Goal: Information Seeking & Learning: Learn about a topic

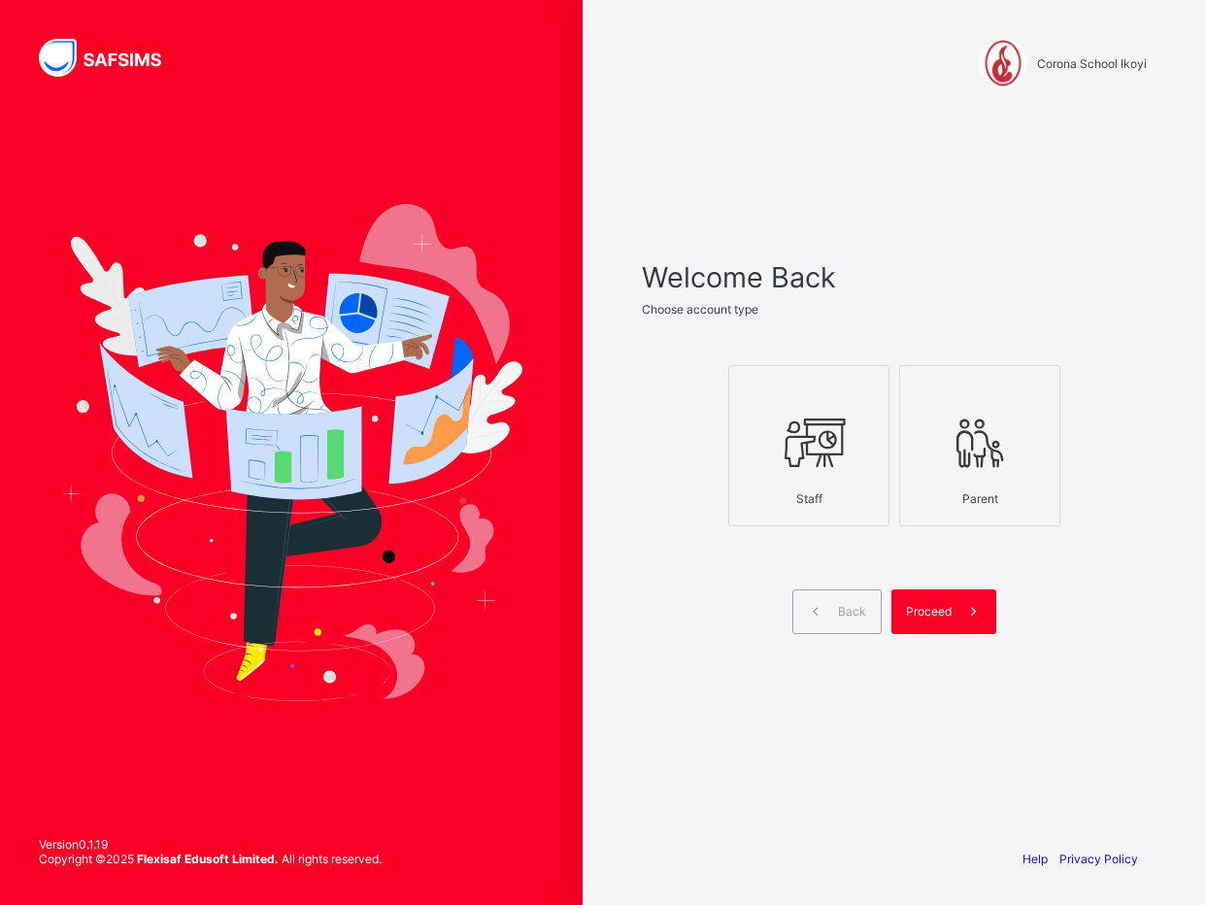
click at [834, 465] on icon at bounding box center [809, 443] width 68 height 58
click at [939, 599] on div "Proceed" at bounding box center [944, 612] width 105 height 45
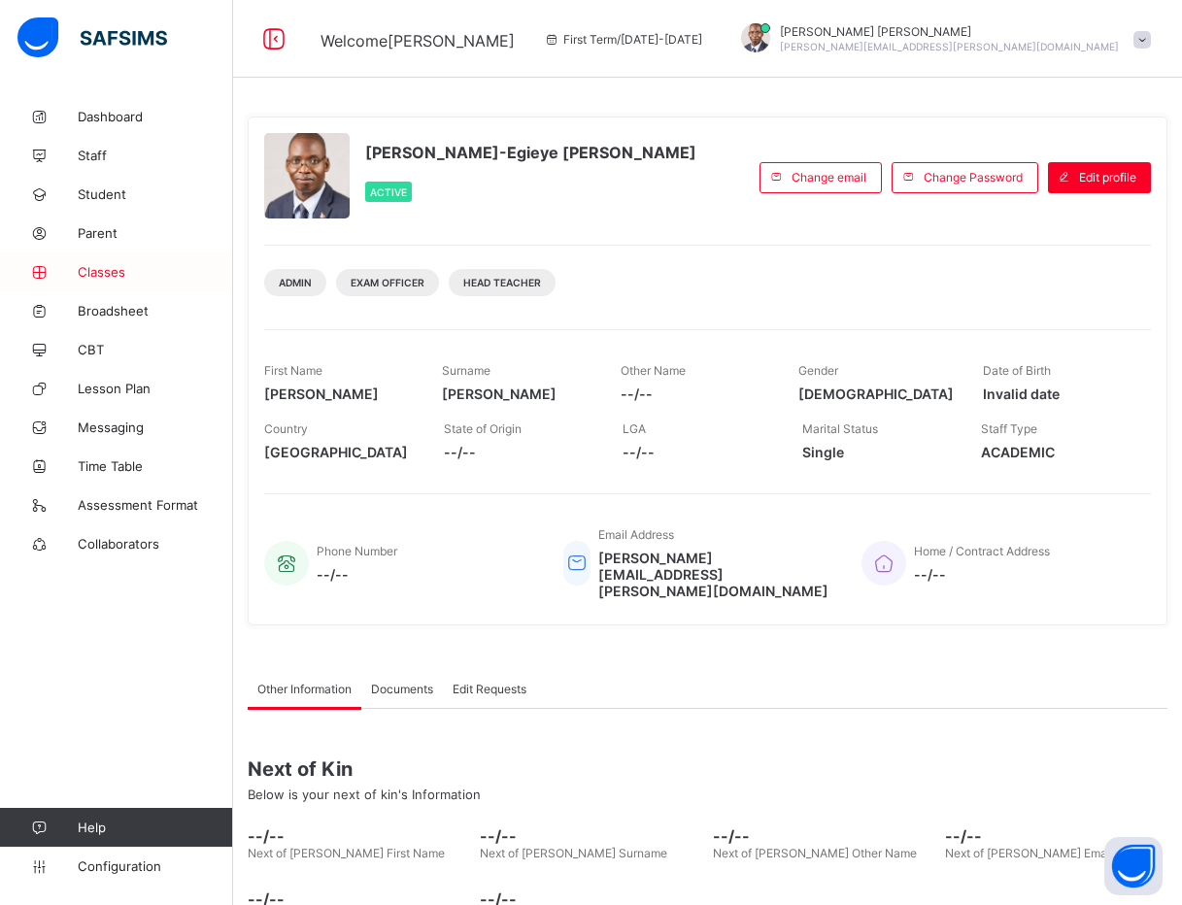
click at [98, 272] on span "Classes" at bounding box center [155, 272] width 155 height 16
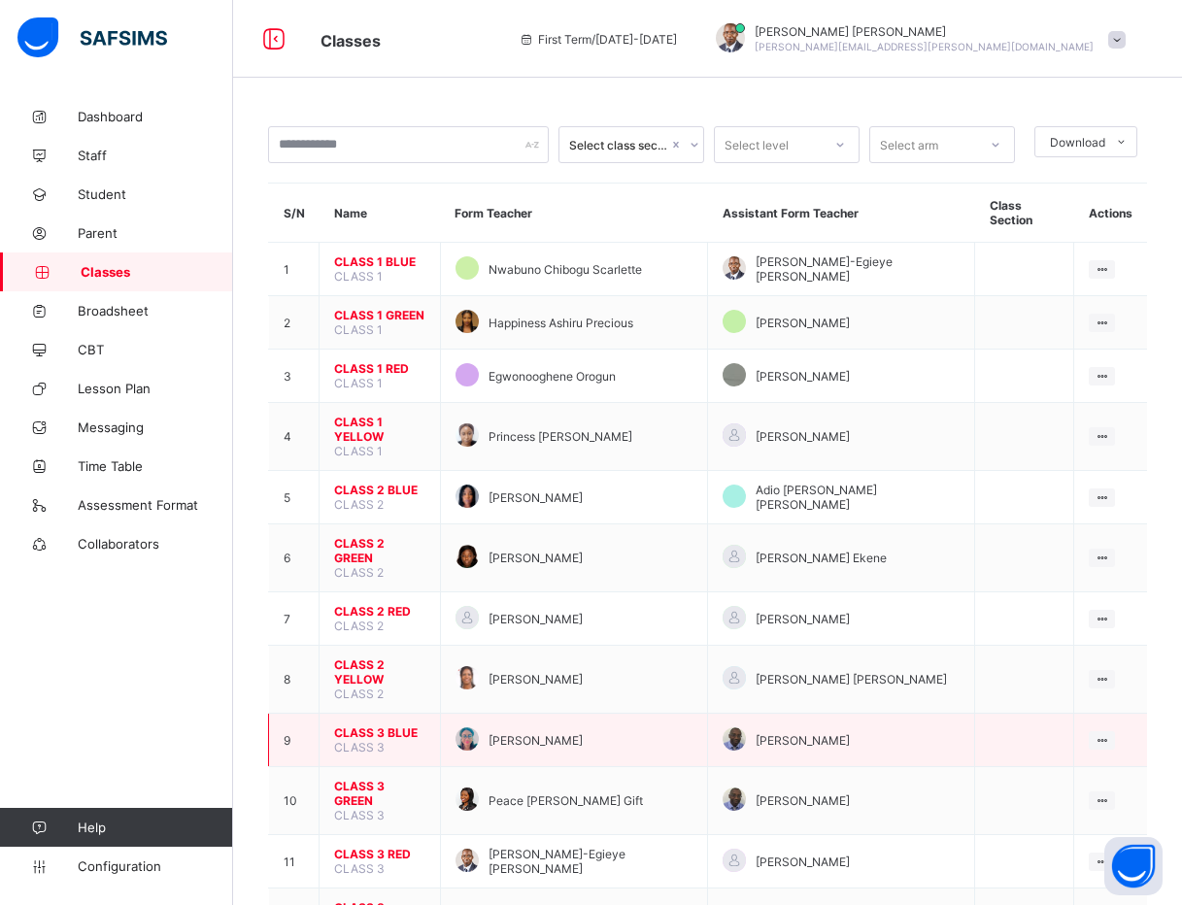
click at [372, 726] on span "CLASS 3 BLUE" at bounding box center [379, 733] width 91 height 15
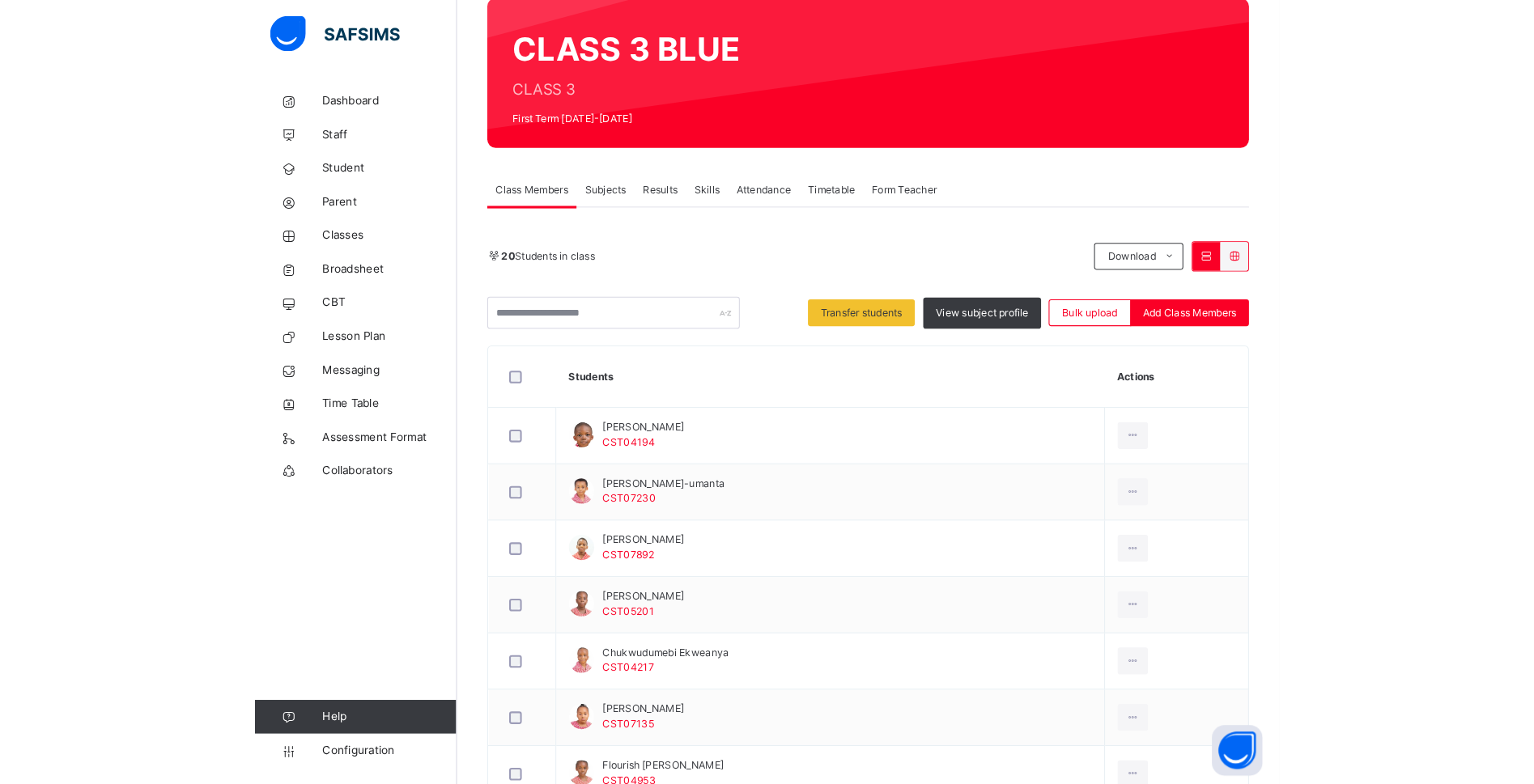
scroll to position [97, 0]
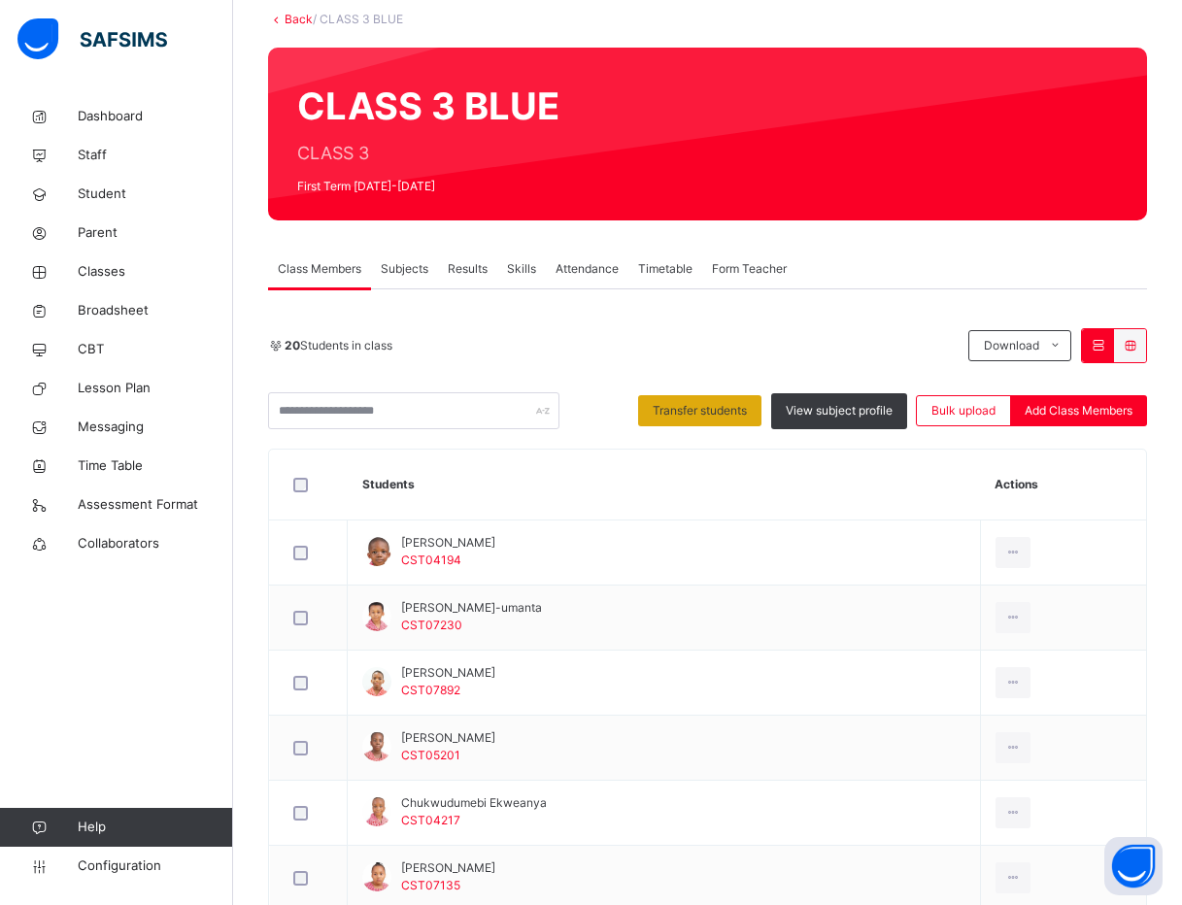
click at [689, 411] on span "Transfer students" at bounding box center [700, 410] width 94 height 17
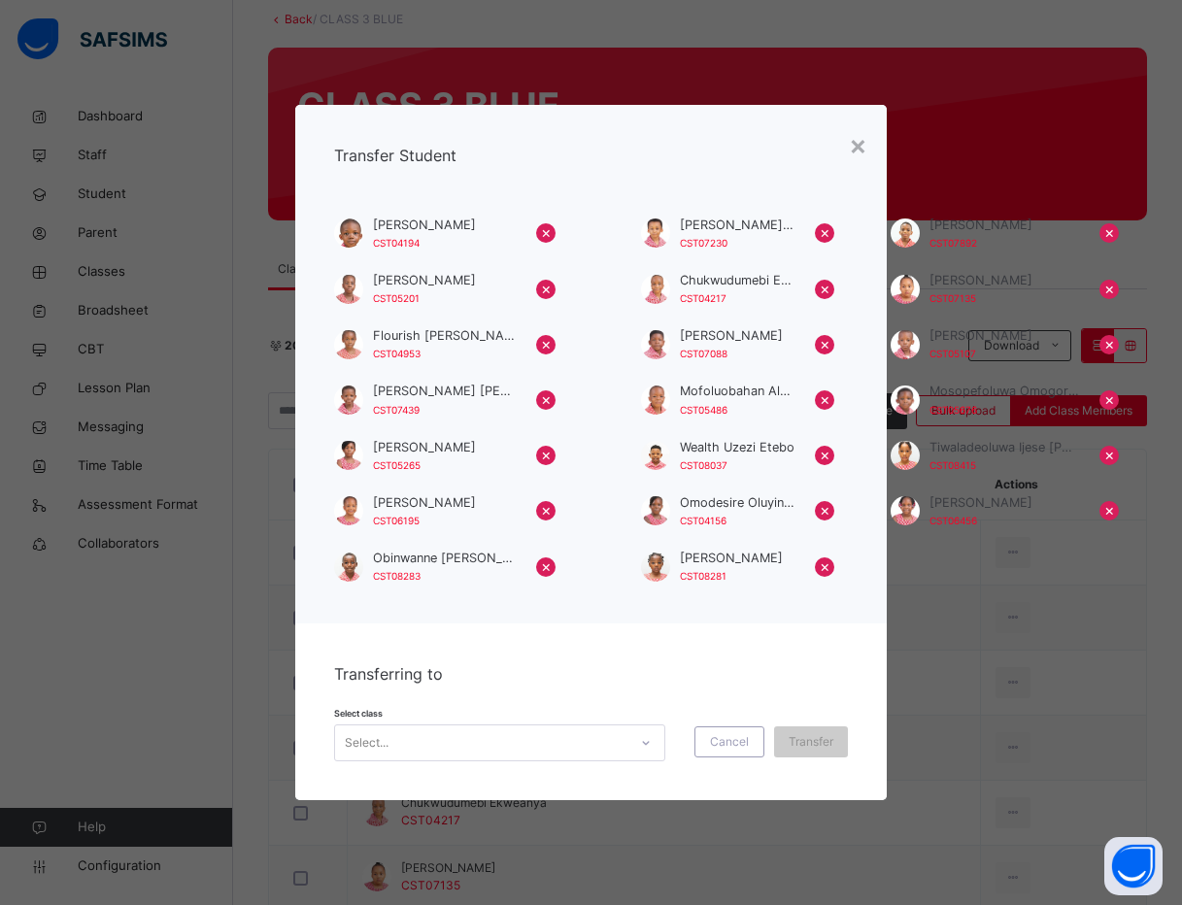
click at [607, 748] on div "Select..." at bounding box center [481, 744] width 292 height 30
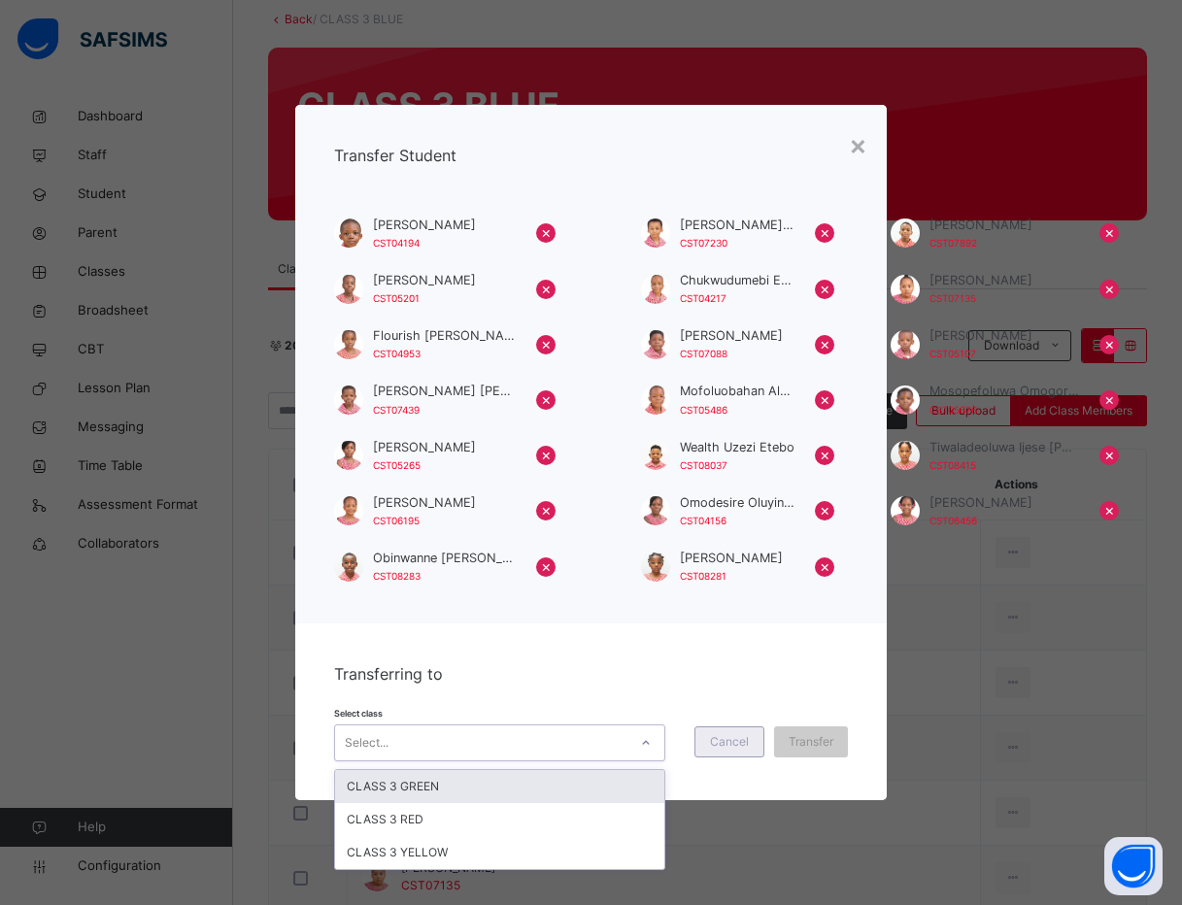
click at [749, 743] on span "Cancel" at bounding box center [729, 741] width 39 height 17
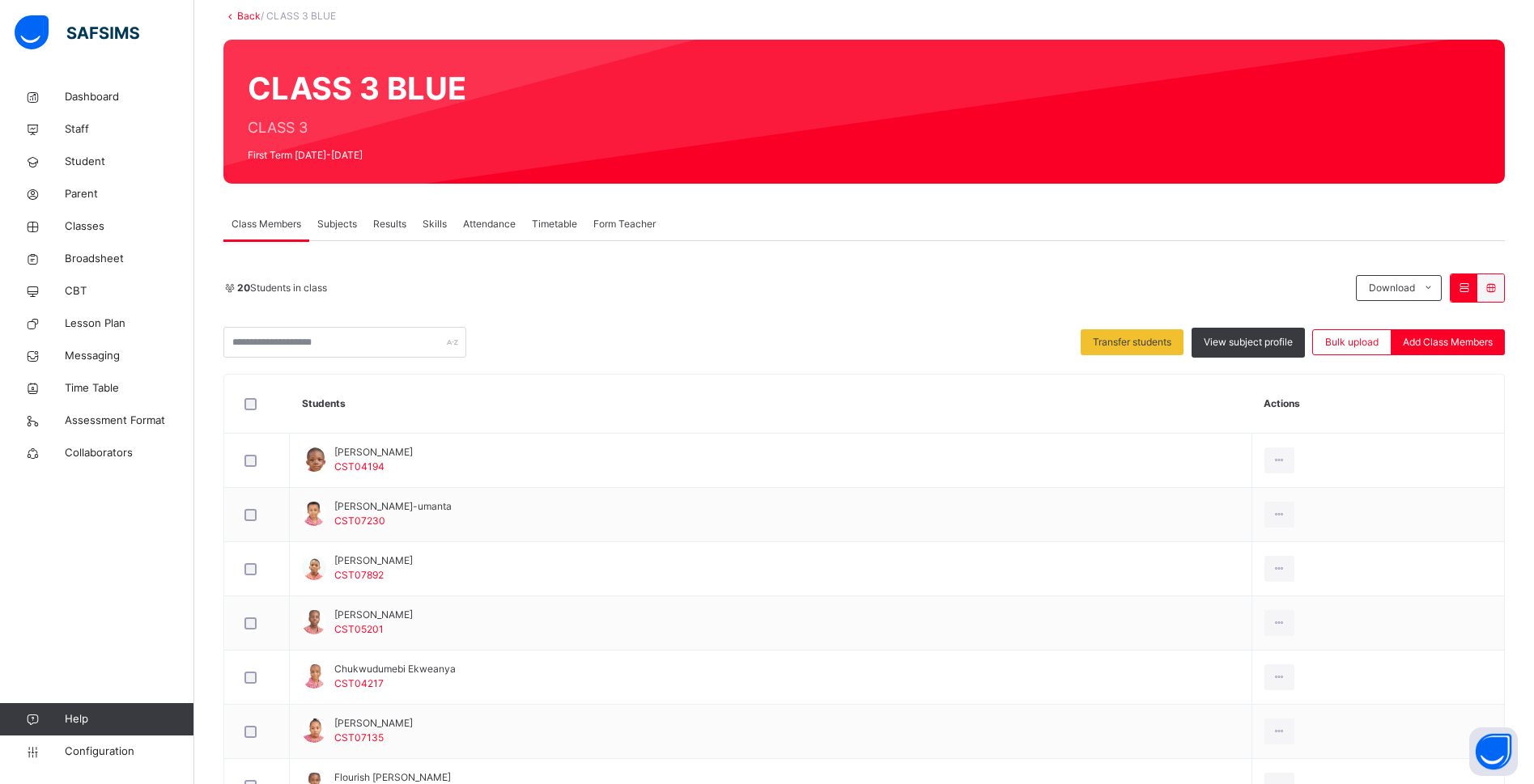
click at [767, 311] on div "20 Students in class Download Pdf Report Excel Report Transfer students View su…" at bounding box center [864, 315] width 1282 height 84
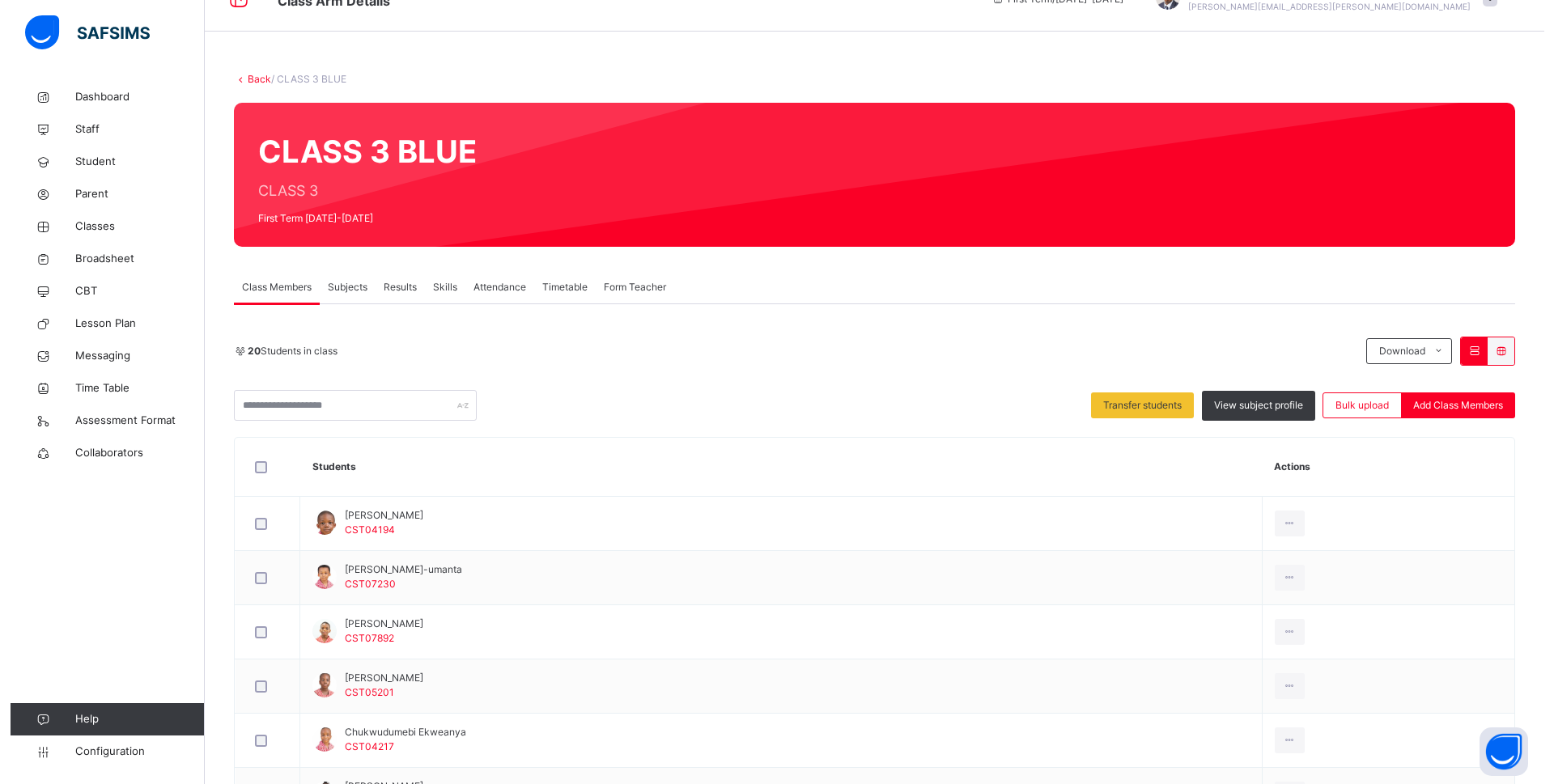
scroll to position [0, 0]
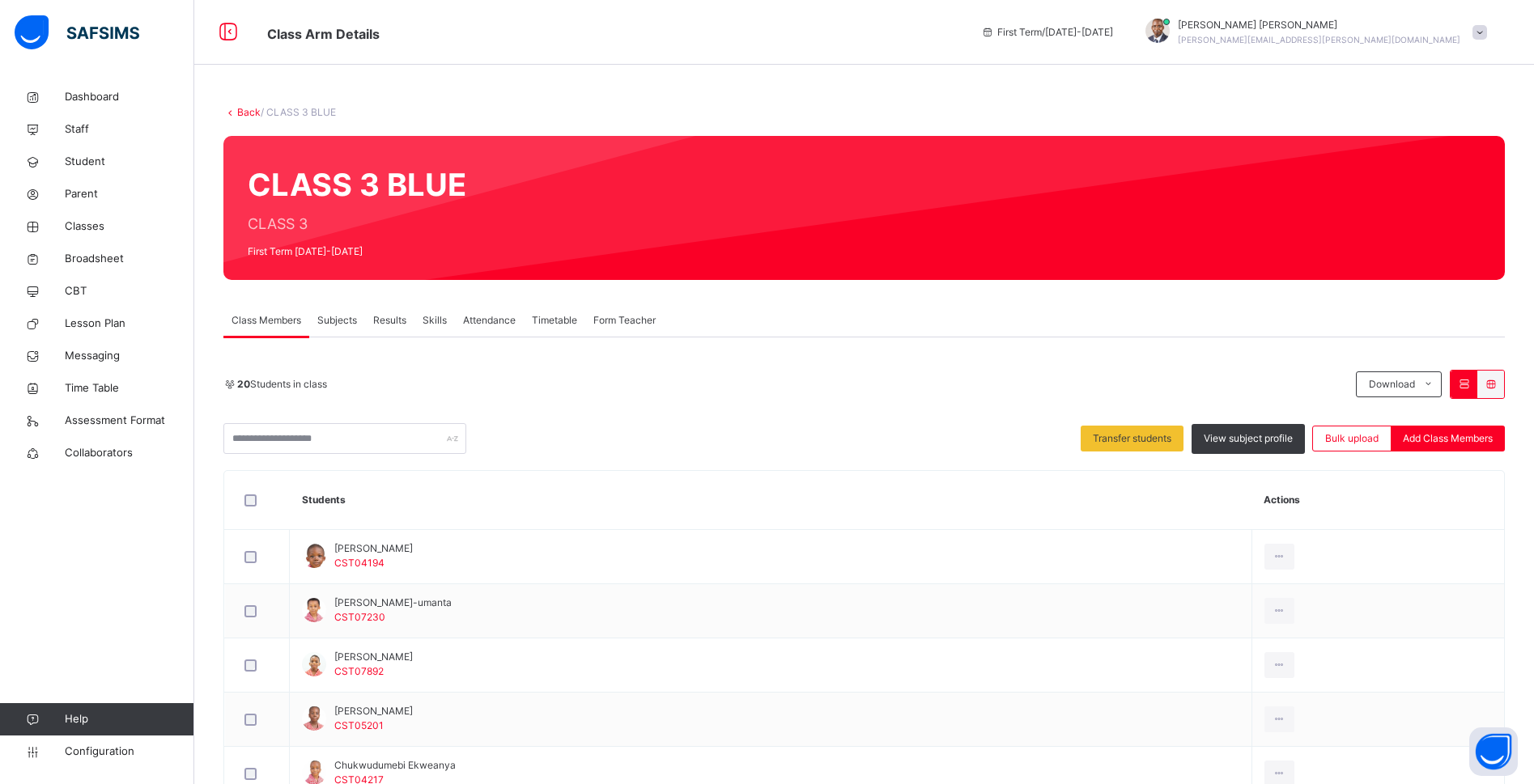
drag, startPoint x: 249, startPoint y: 182, endPoint x: 469, endPoint y: 187, distance: 220.1
click at [469, 187] on div "CLASS 3 BLUE CLASS 3 First Term [DATE]-[DATE]" at bounding box center [864, 207] width 1282 height 144
click at [252, 115] on link "Back" at bounding box center [249, 112] width 23 height 12
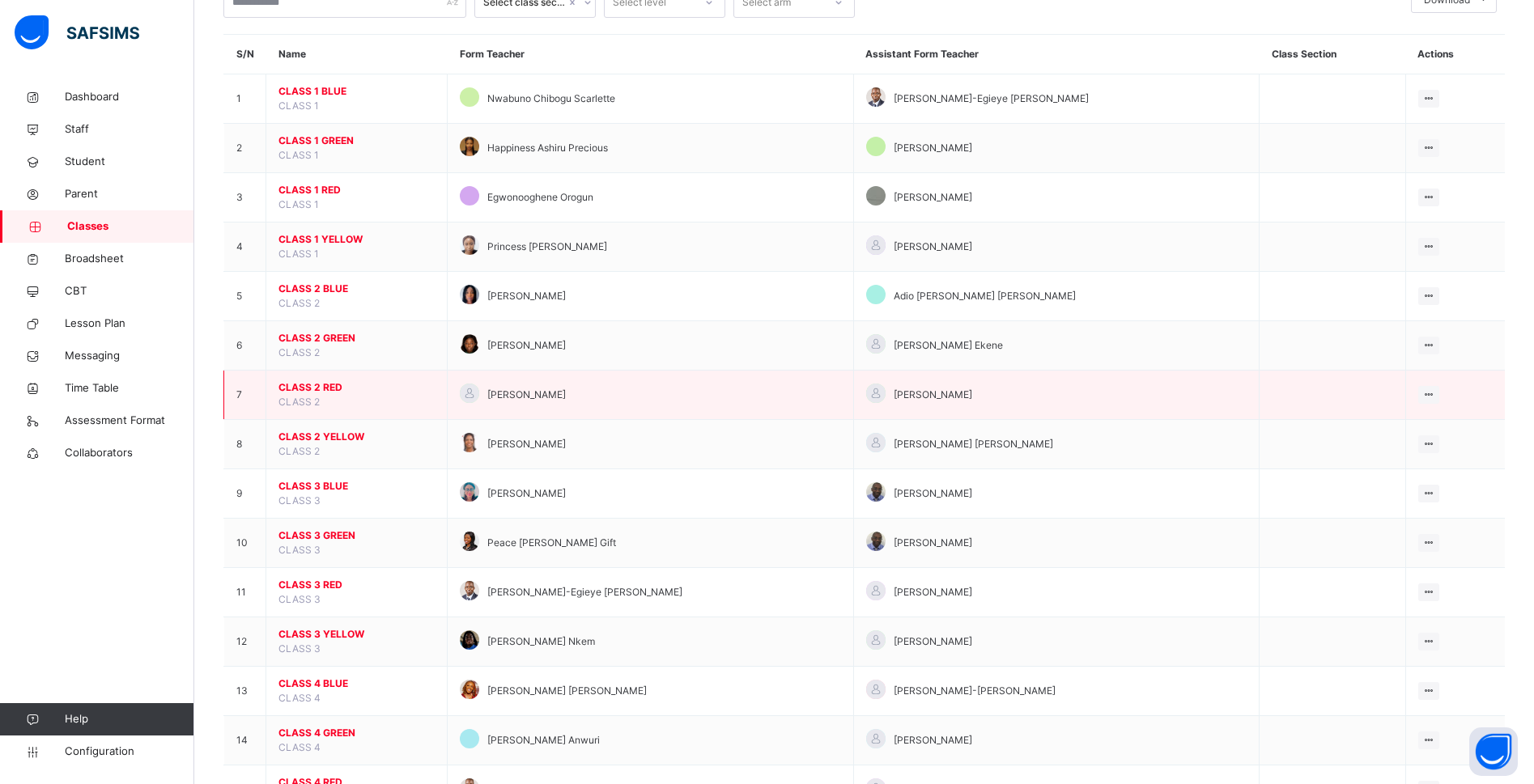
scroll to position [364, 0]
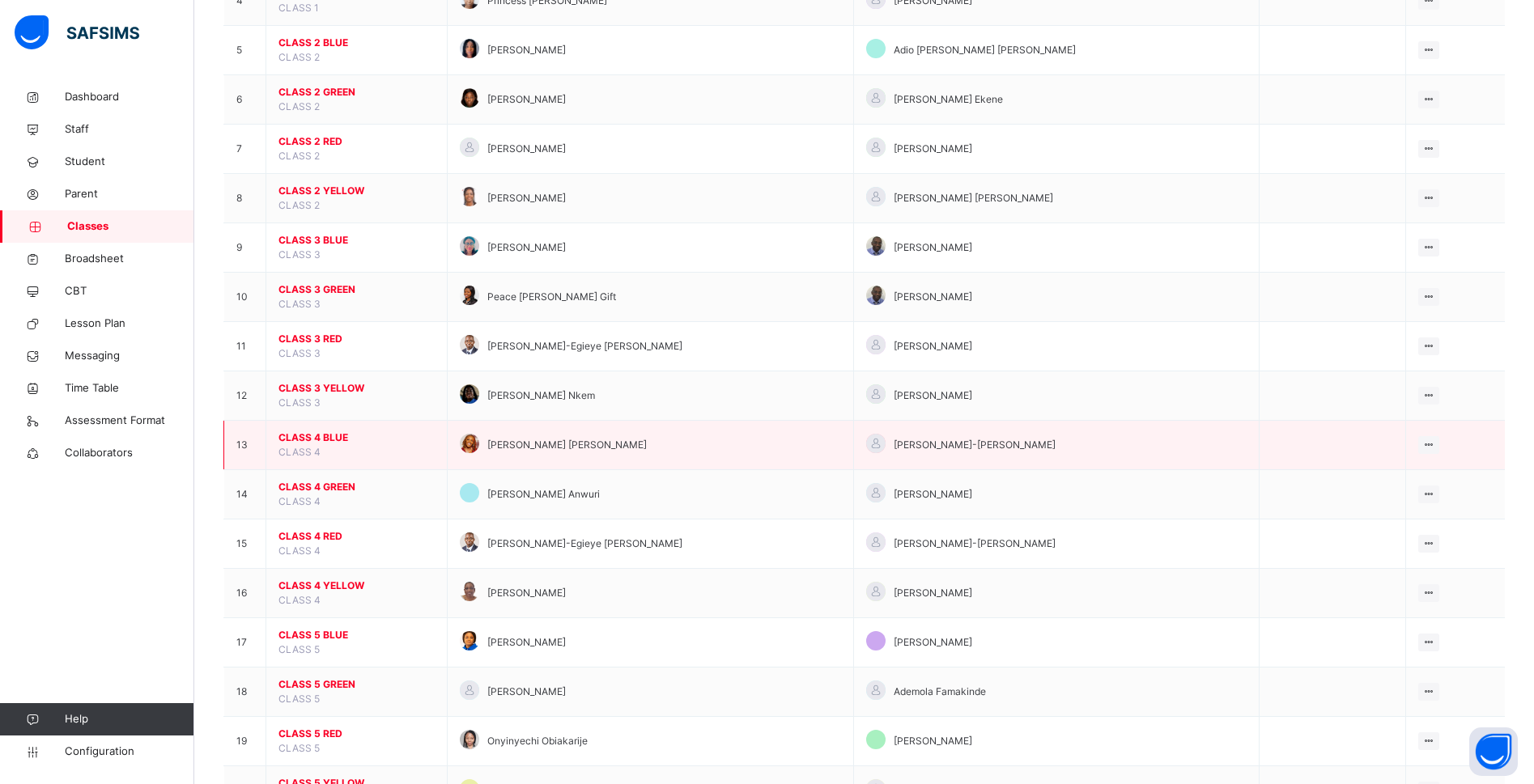
click at [323, 438] on span "CLASS 4 BLUE" at bounding box center [356, 437] width 156 height 14
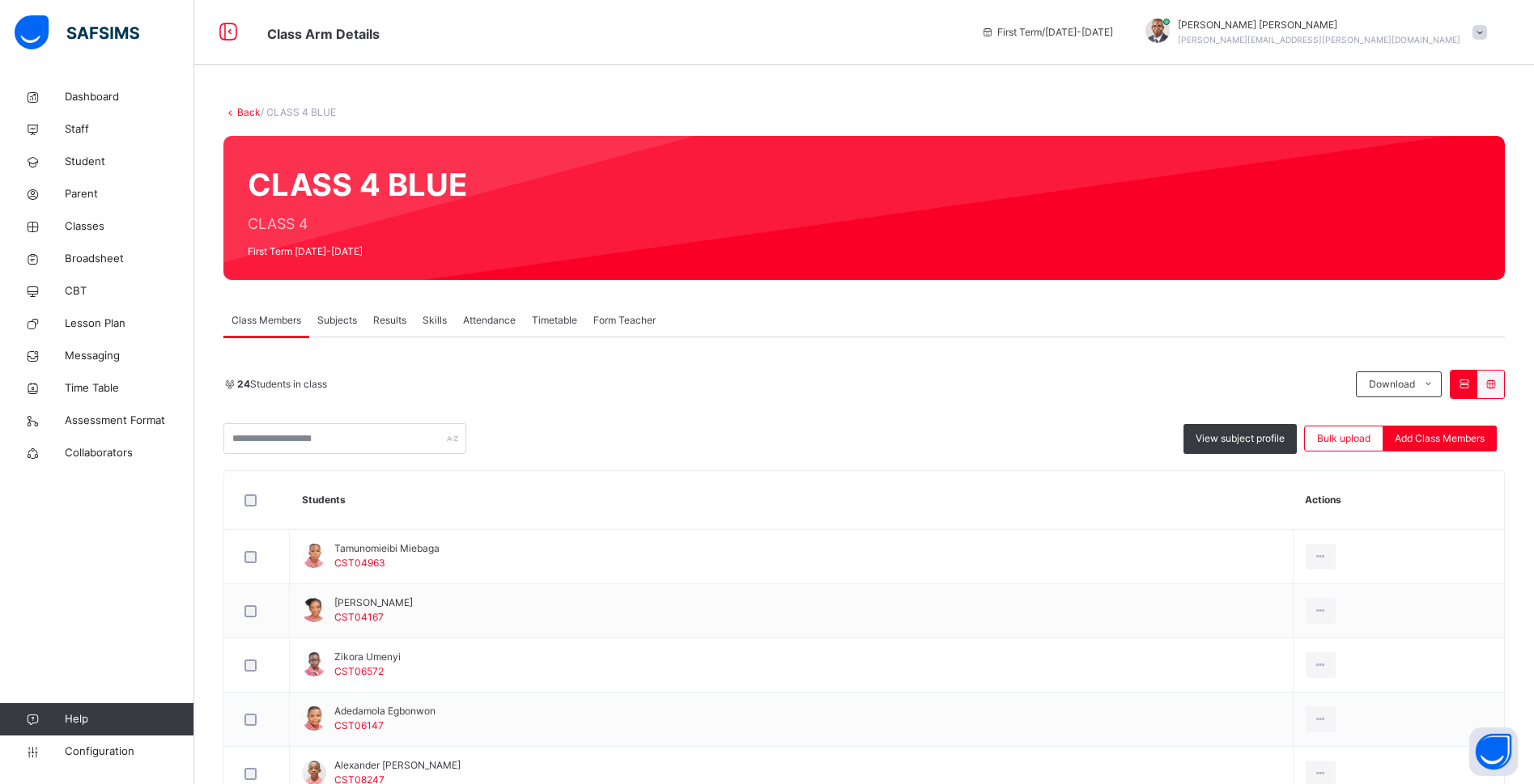
click at [240, 112] on link "Back" at bounding box center [249, 112] width 23 height 12
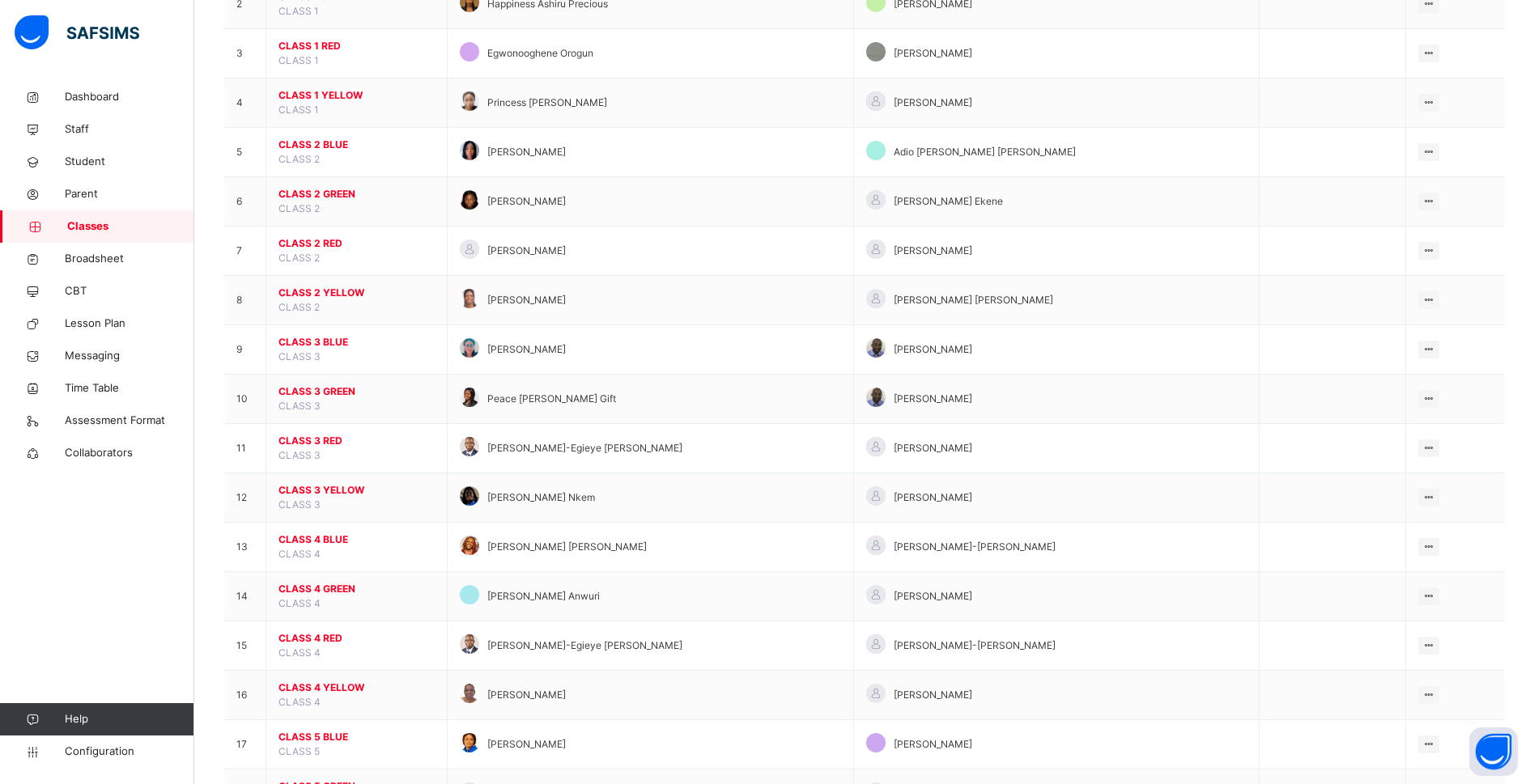
scroll to position [364, 0]
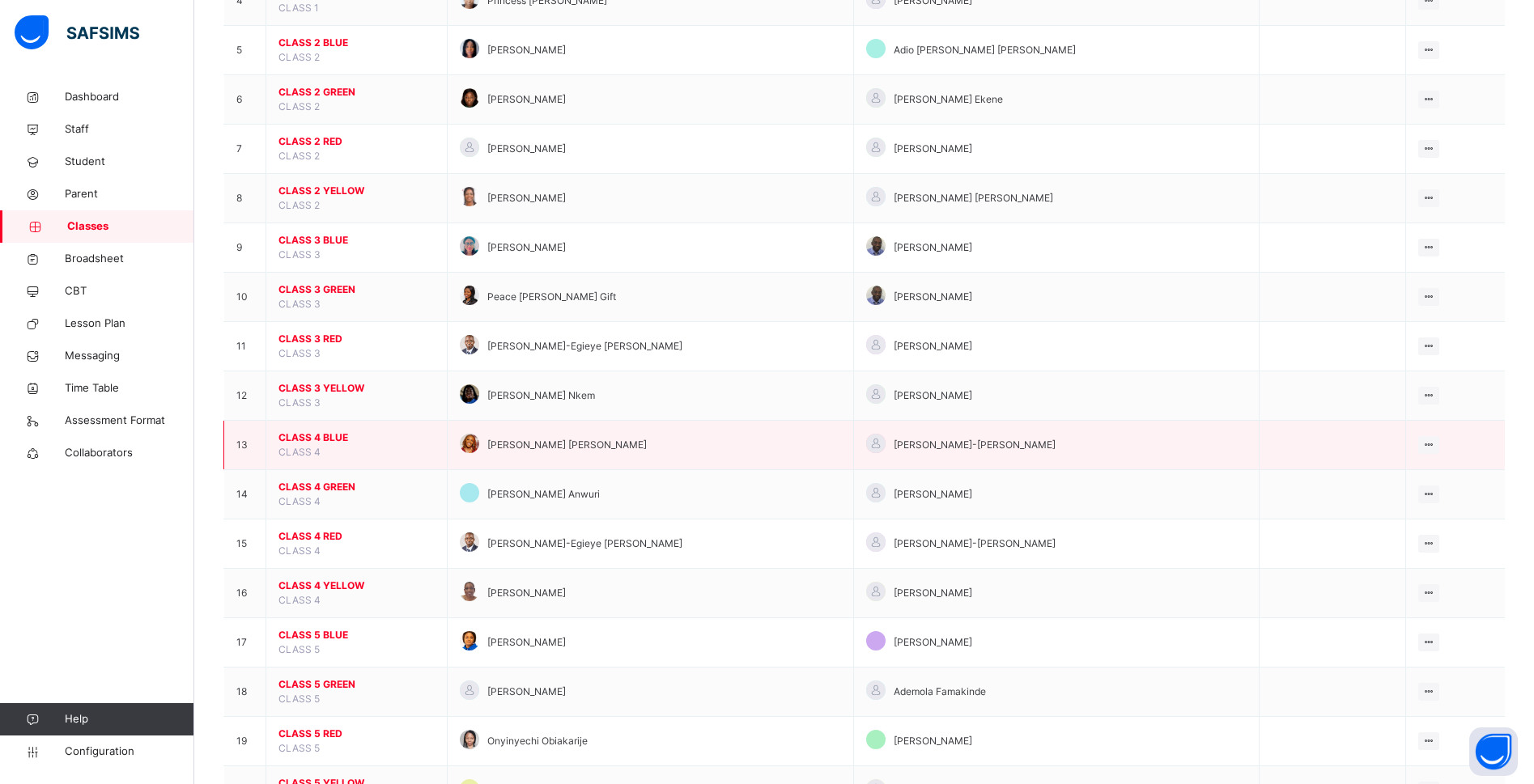
click at [322, 439] on span "CLASS 4 BLUE" at bounding box center [356, 437] width 156 height 14
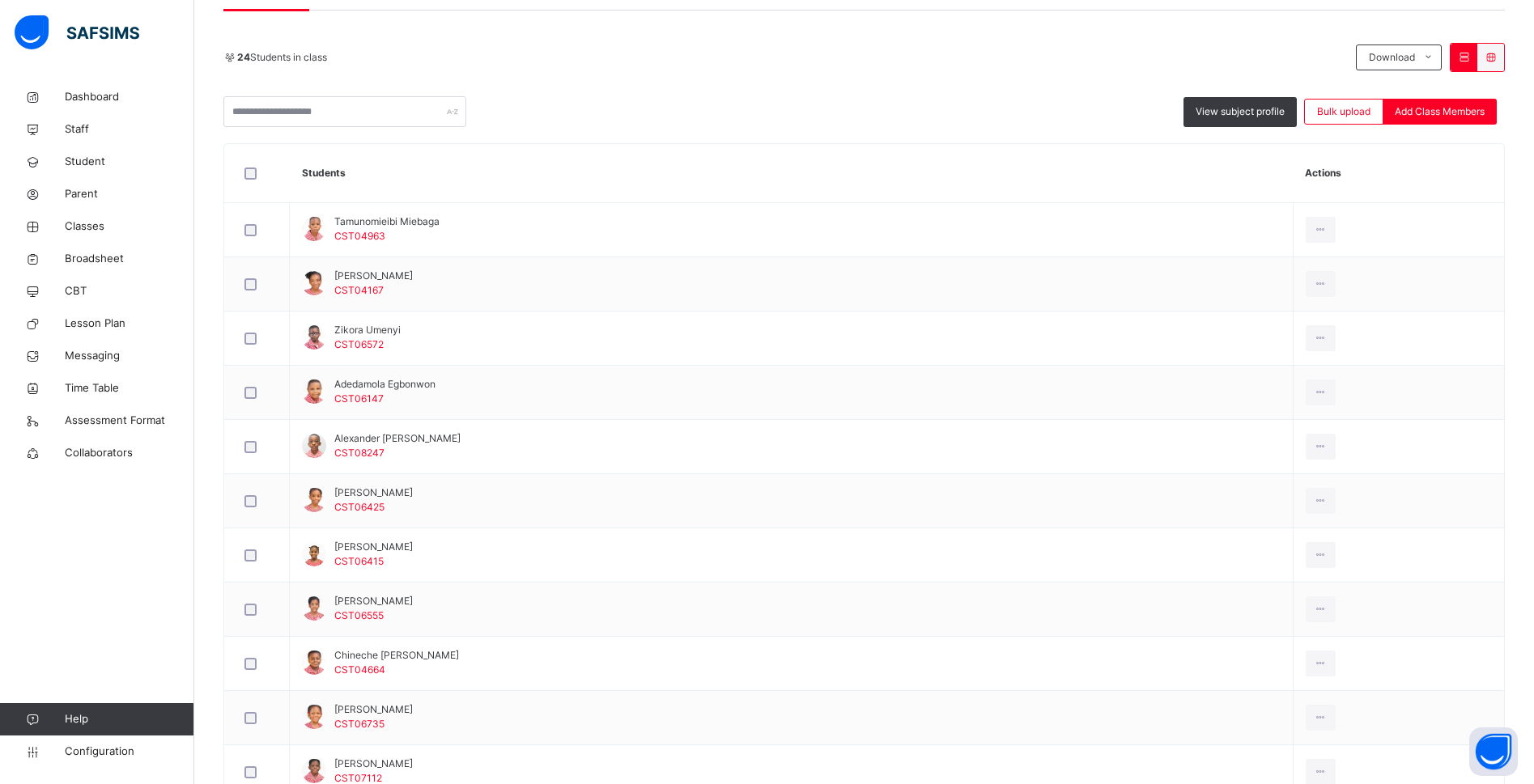
scroll to position [364, 0]
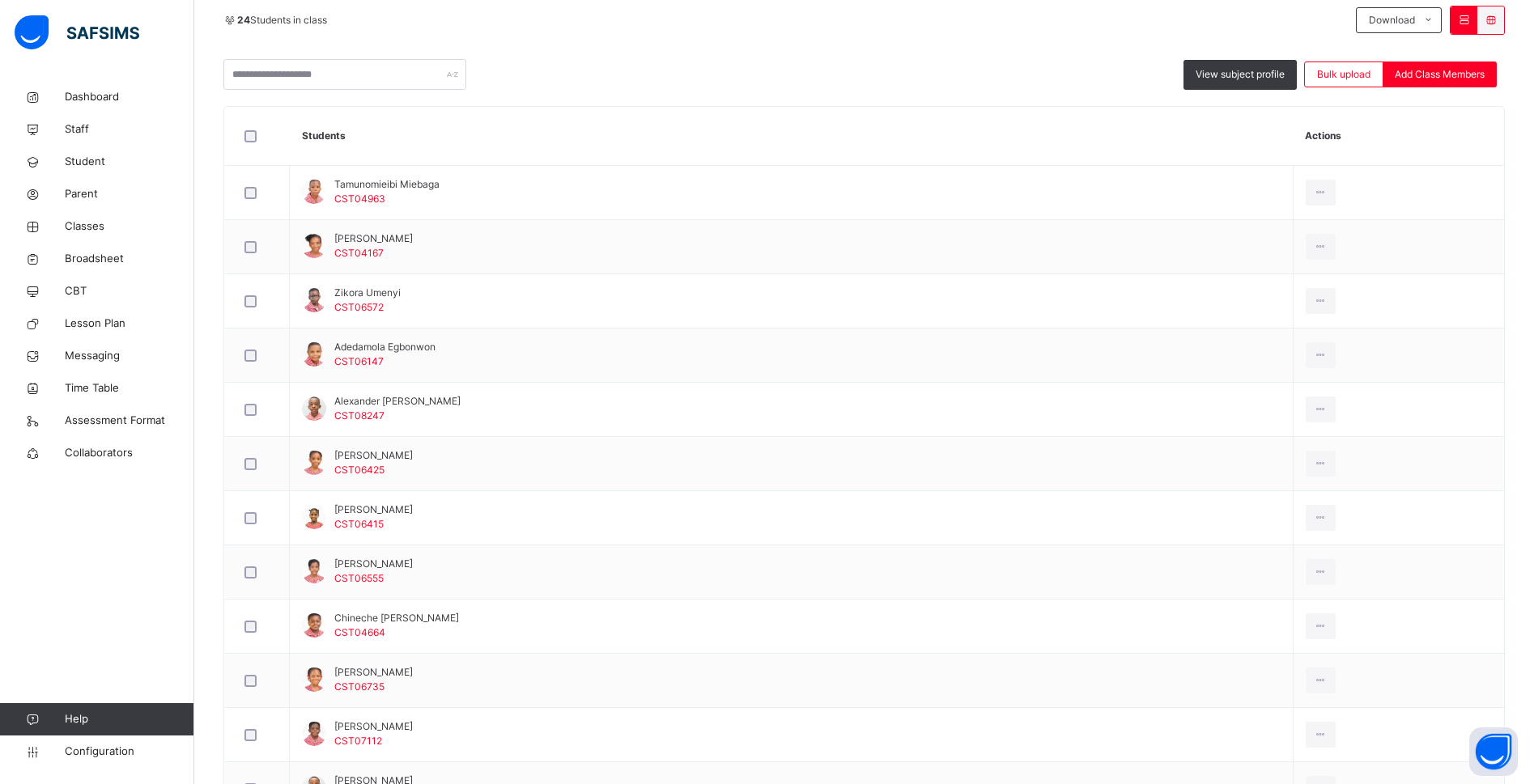
click at [718, 127] on th "Students" at bounding box center [792, 136] width 1004 height 59
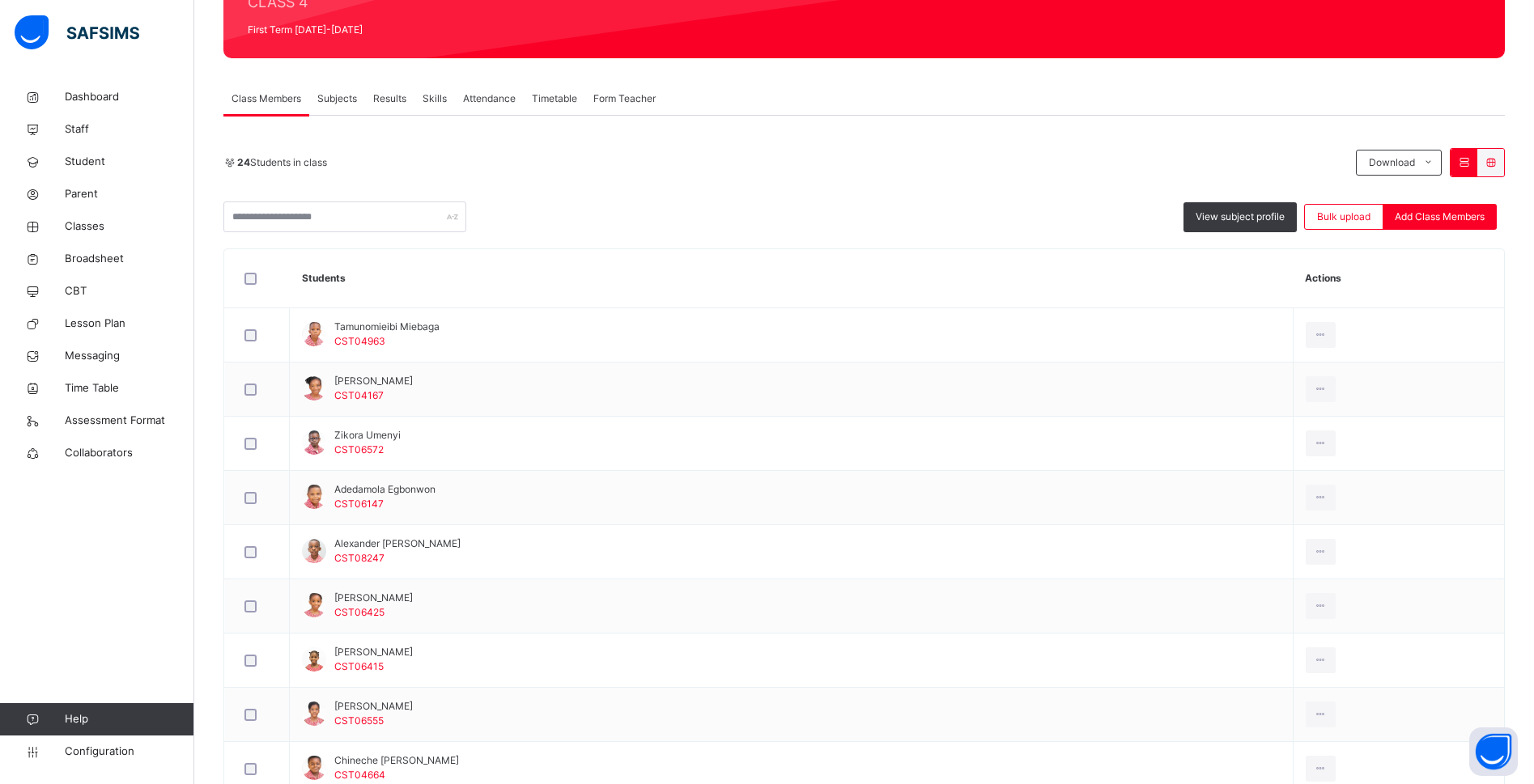
scroll to position [0, 0]
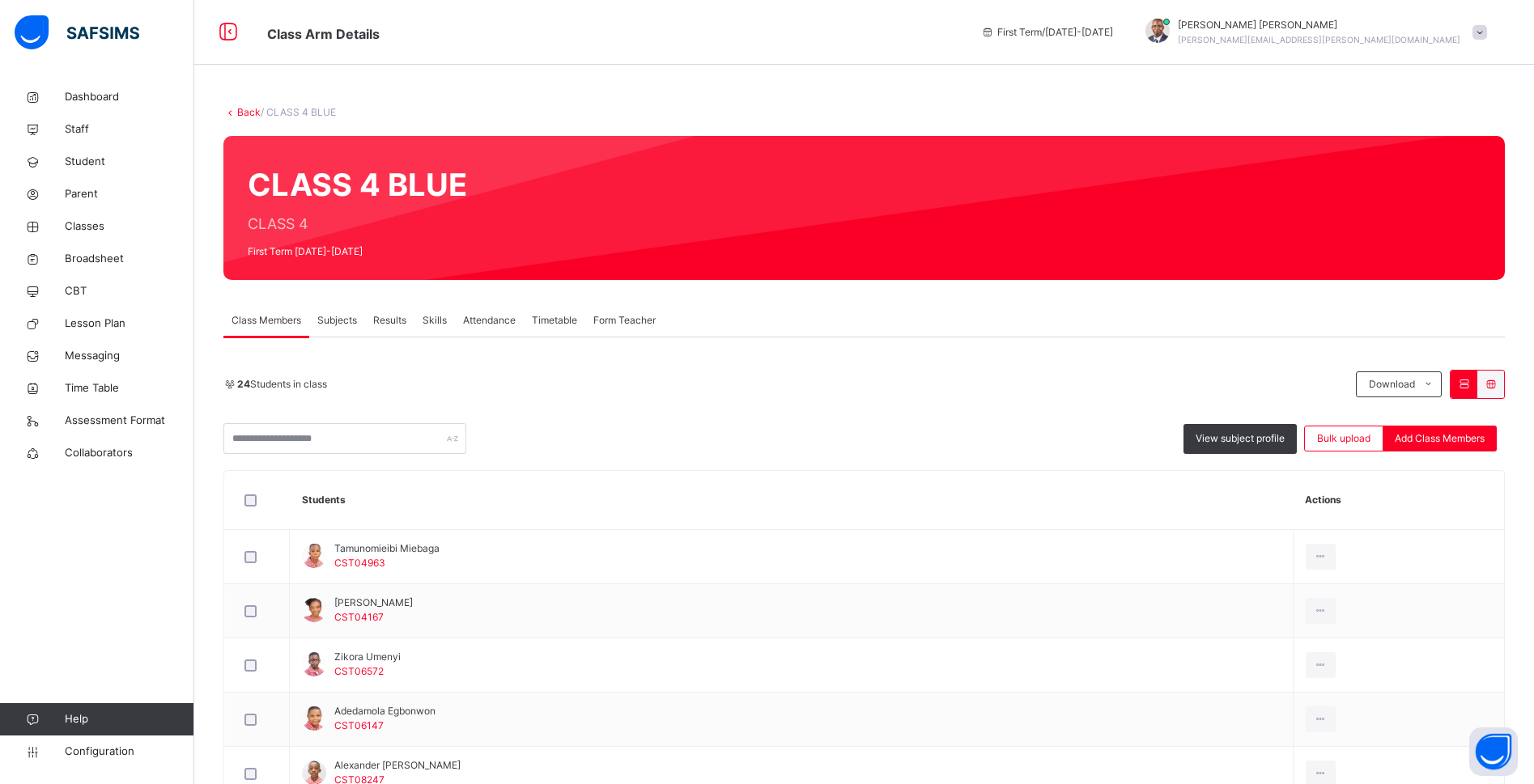
click at [241, 109] on link "Back" at bounding box center [249, 112] width 23 height 12
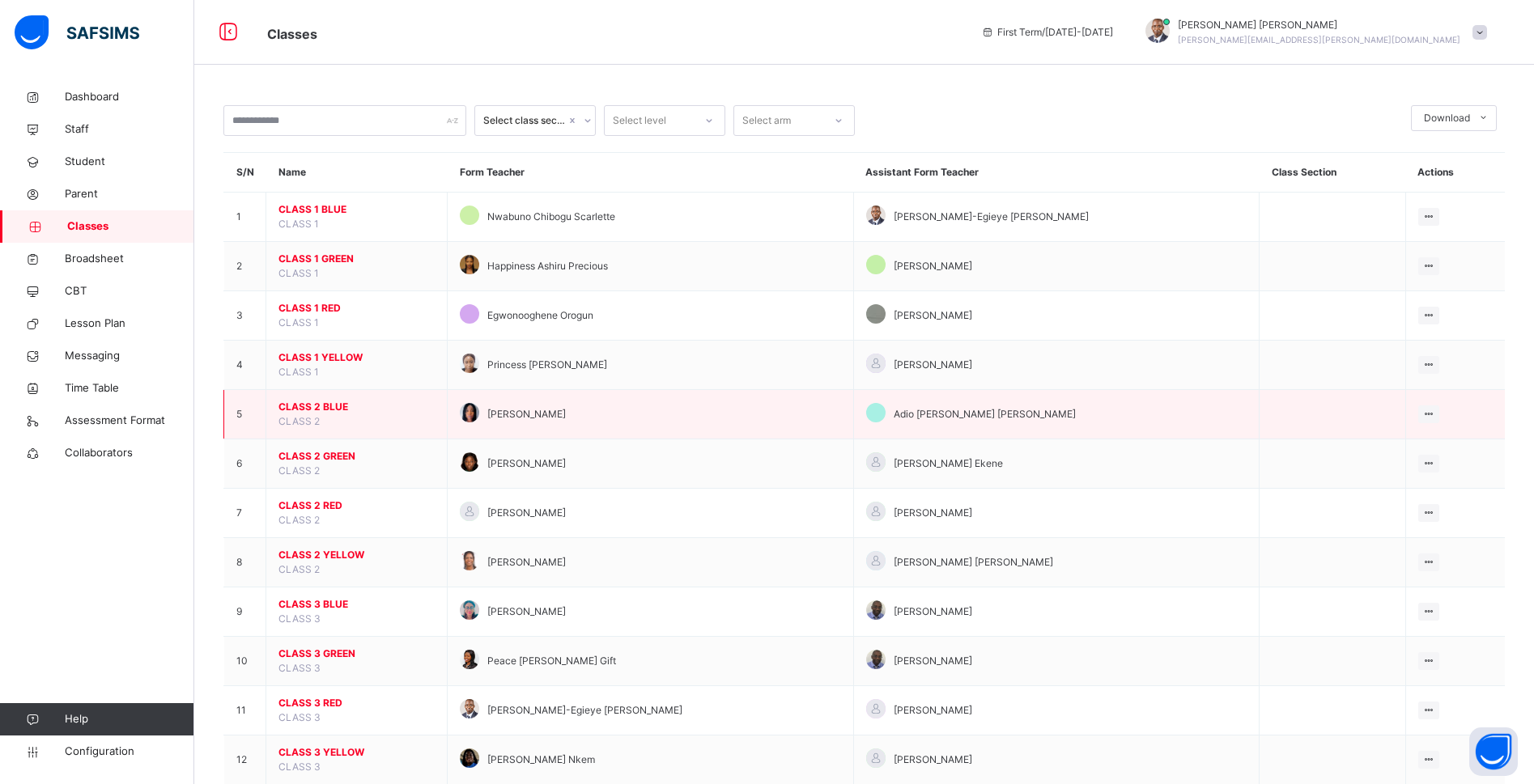
click at [321, 407] on span "CLASS 2 BLUE" at bounding box center [356, 407] width 156 height 14
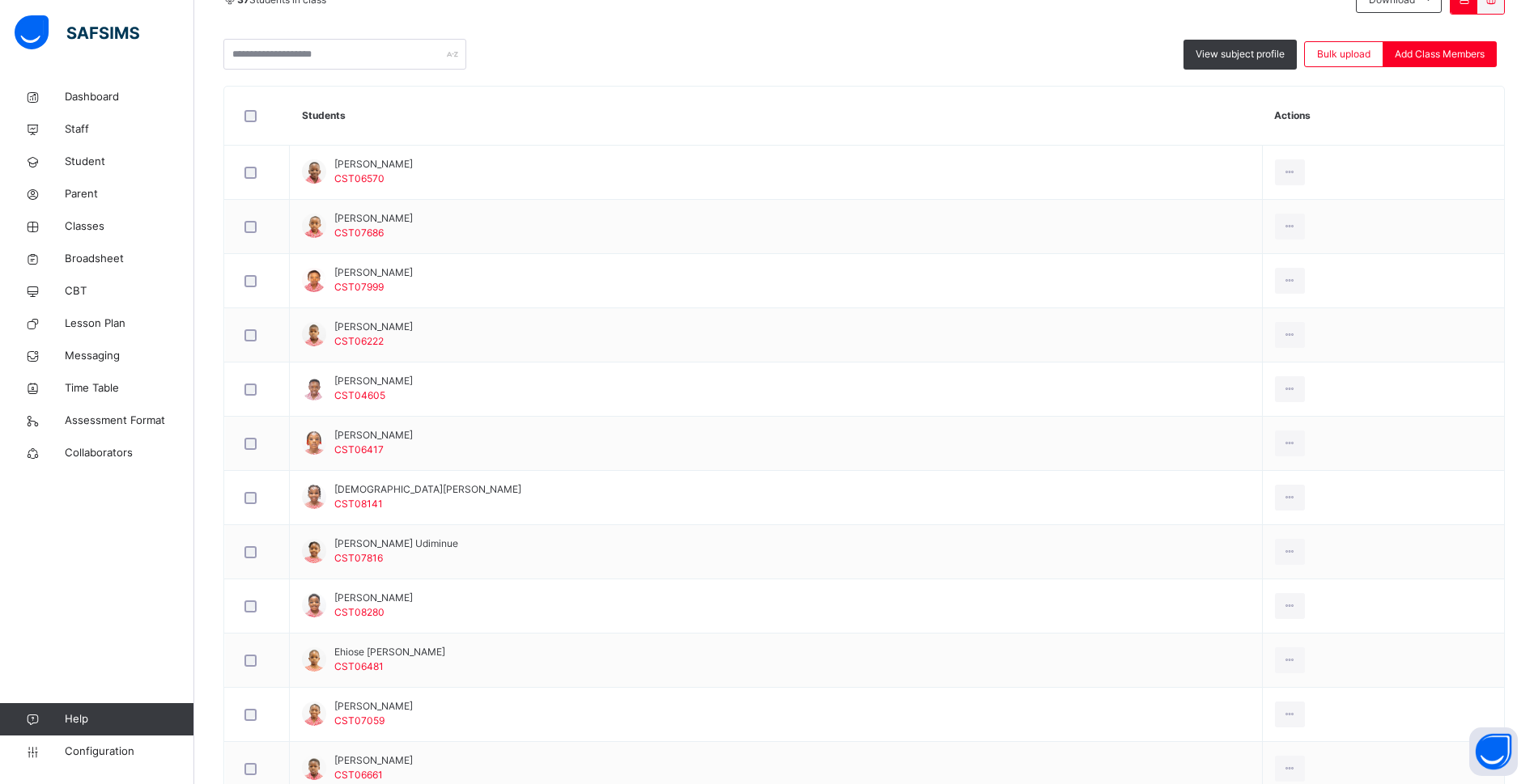
scroll to position [263, 0]
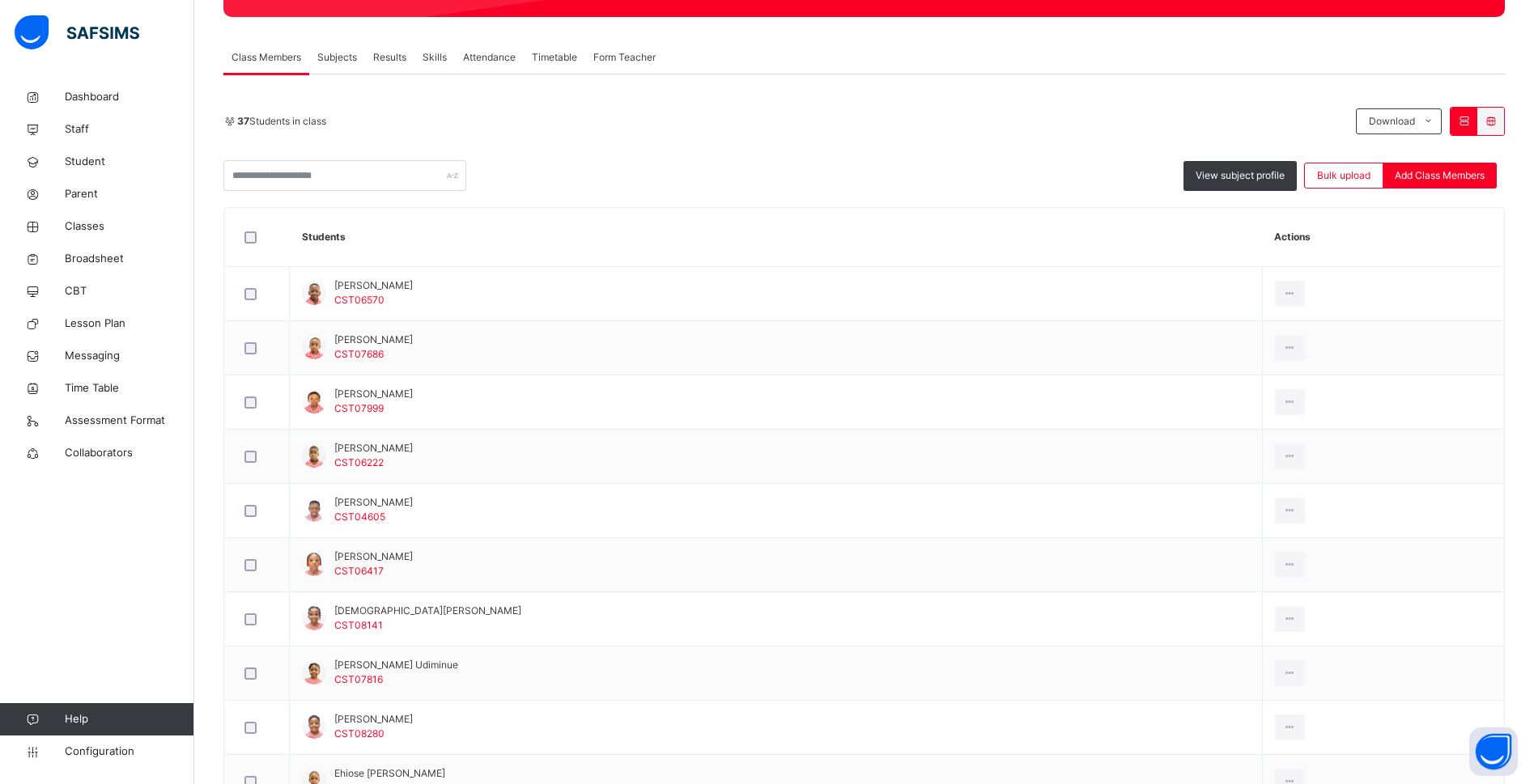
click at [617, 184] on div "View subject profile Bulk upload Add Class Members" at bounding box center [864, 175] width 1282 height 31
click at [706, 121] on div "37 Students in class" at bounding box center [785, 121] width 1124 height 14
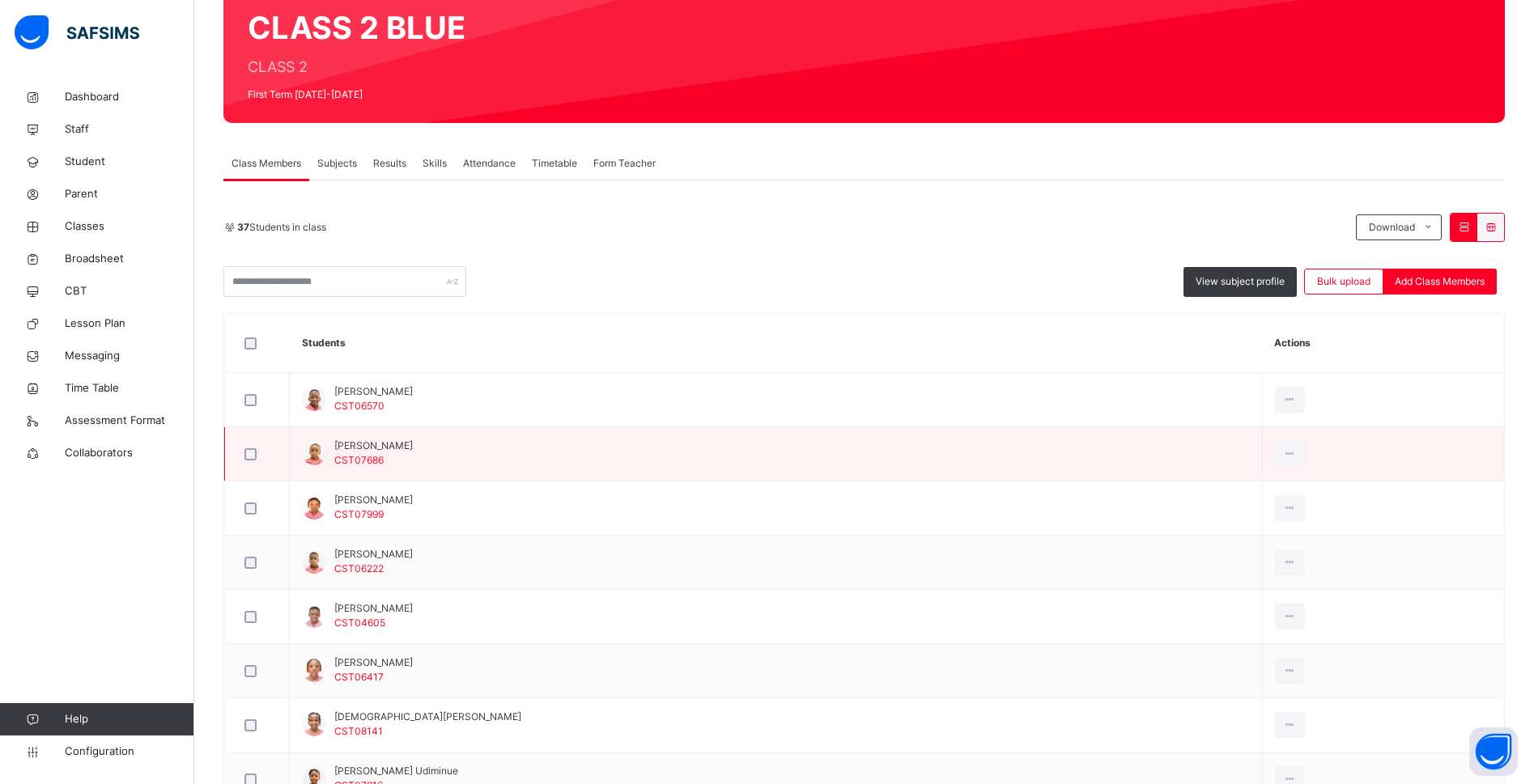
scroll to position [142, 0]
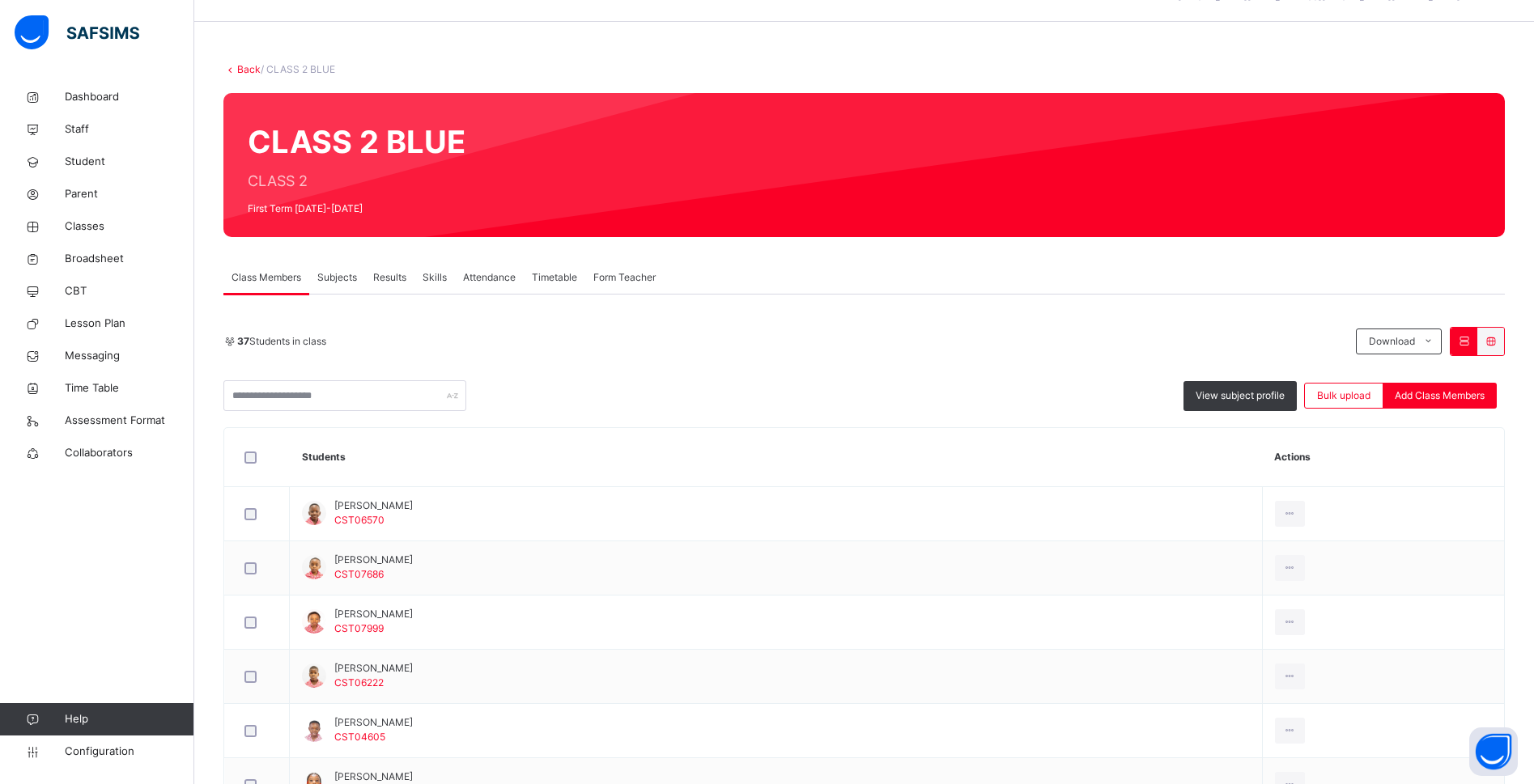
scroll to position [20, 0]
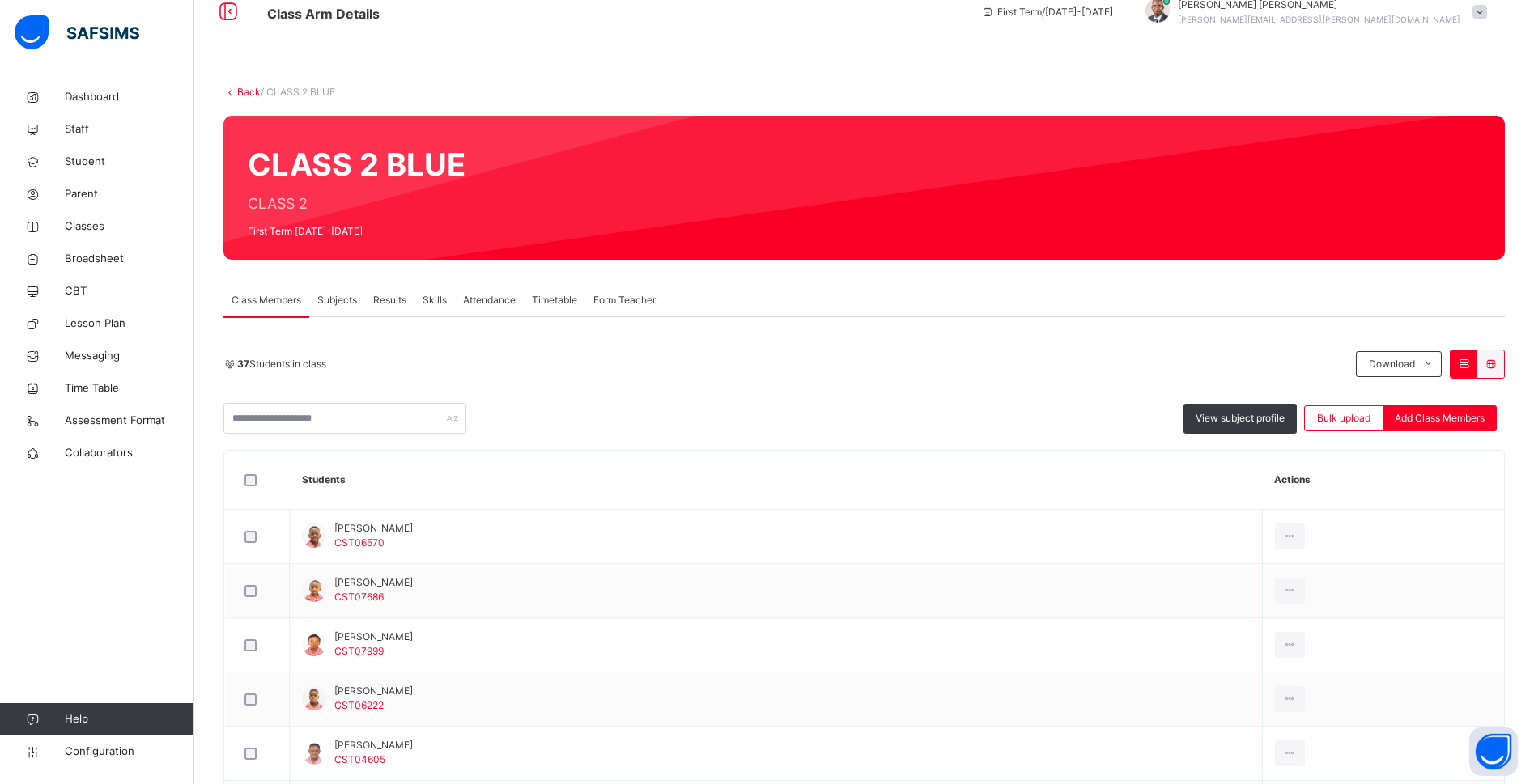
click at [957, 365] on div "37 Students in class" at bounding box center [785, 363] width 1124 height 14
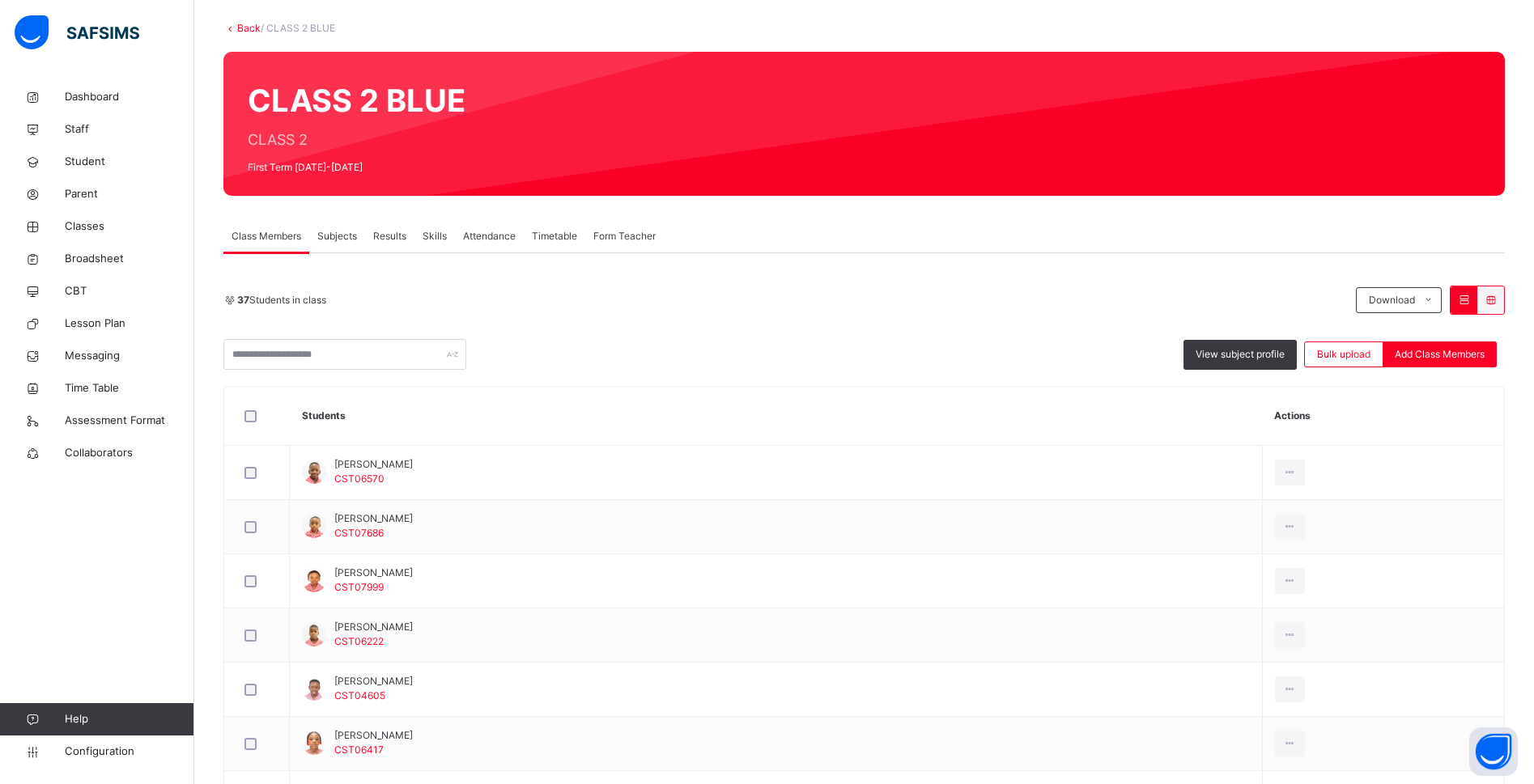
scroll to position [122, 0]
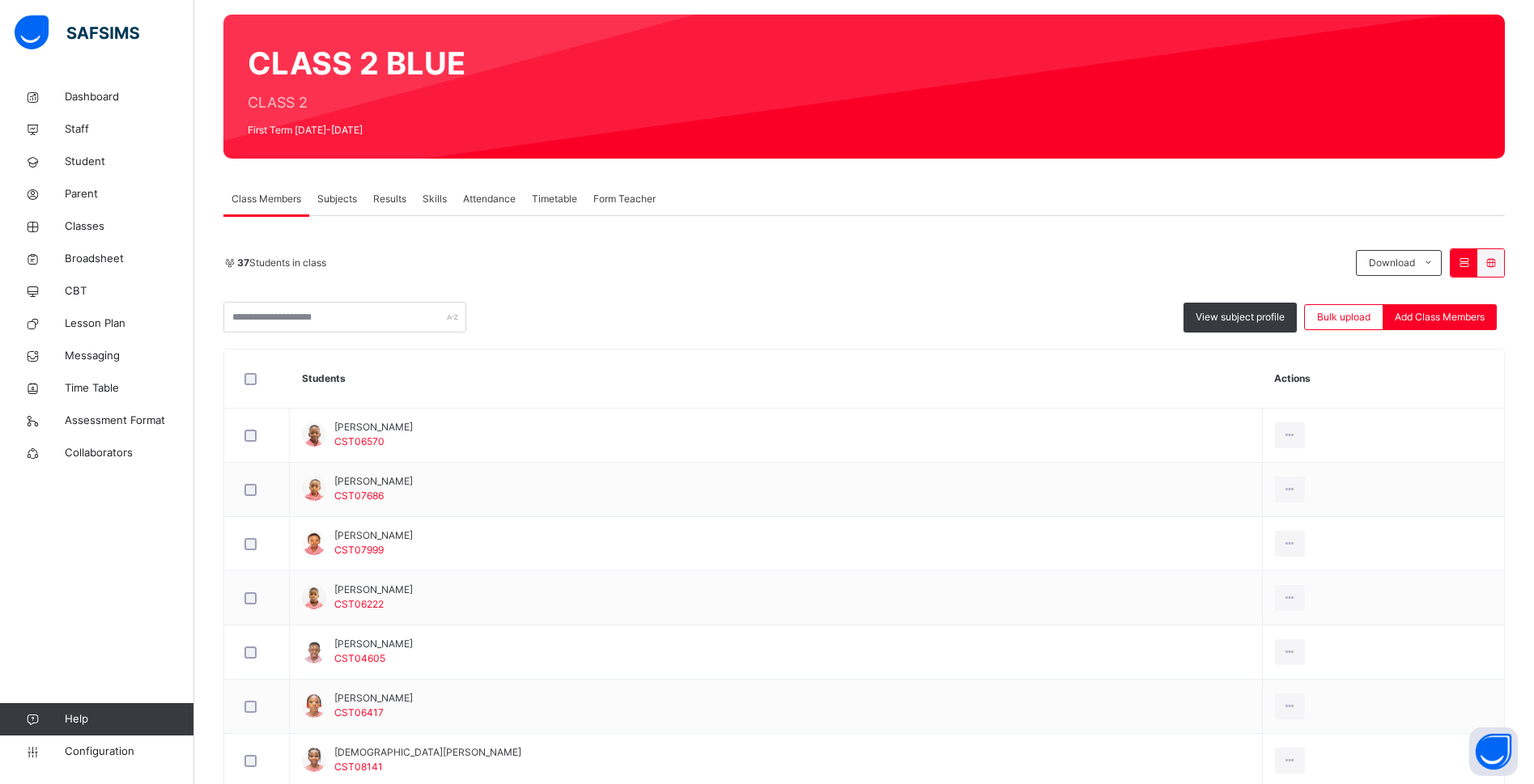
drag, startPoint x: 775, startPoint y: 172, endPoint x: 775, endPoint y: 222, distance: 50.0
click at [697, 191] on div "Class Members Subjects Results Skills Attendance Timetable Form Teacher" at bounding box center [864, 200] width 1282 height 33
drag, startPoint x: 695, startPoint y: 191, endPoint x: 220, endPoint y: 177, distance: 475.2
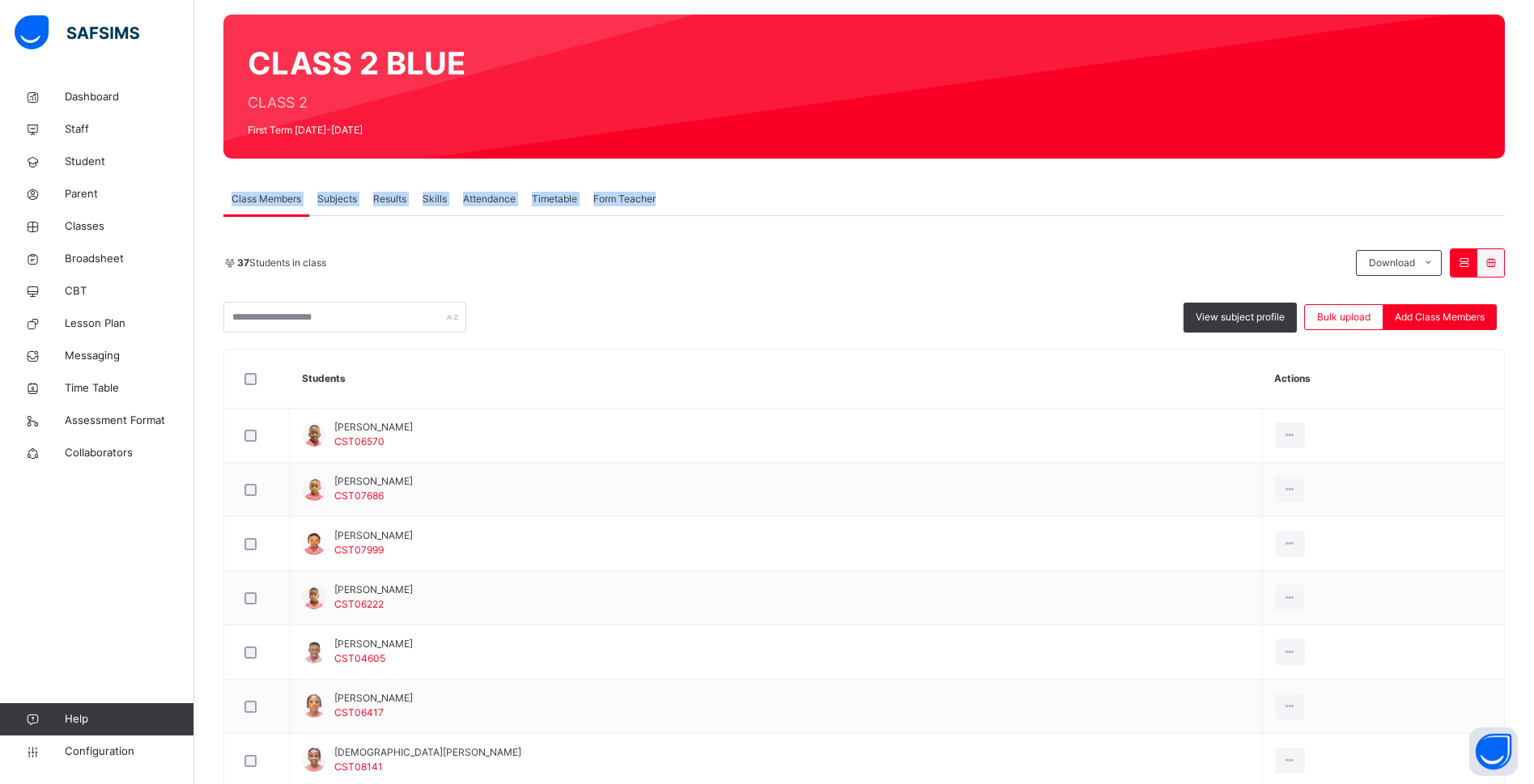
click at [824, 204] on div "Class Members Subjects Results Skills Attendance Timetable Form Teacher" at bounding box center [864, 200] width 1282 height 33
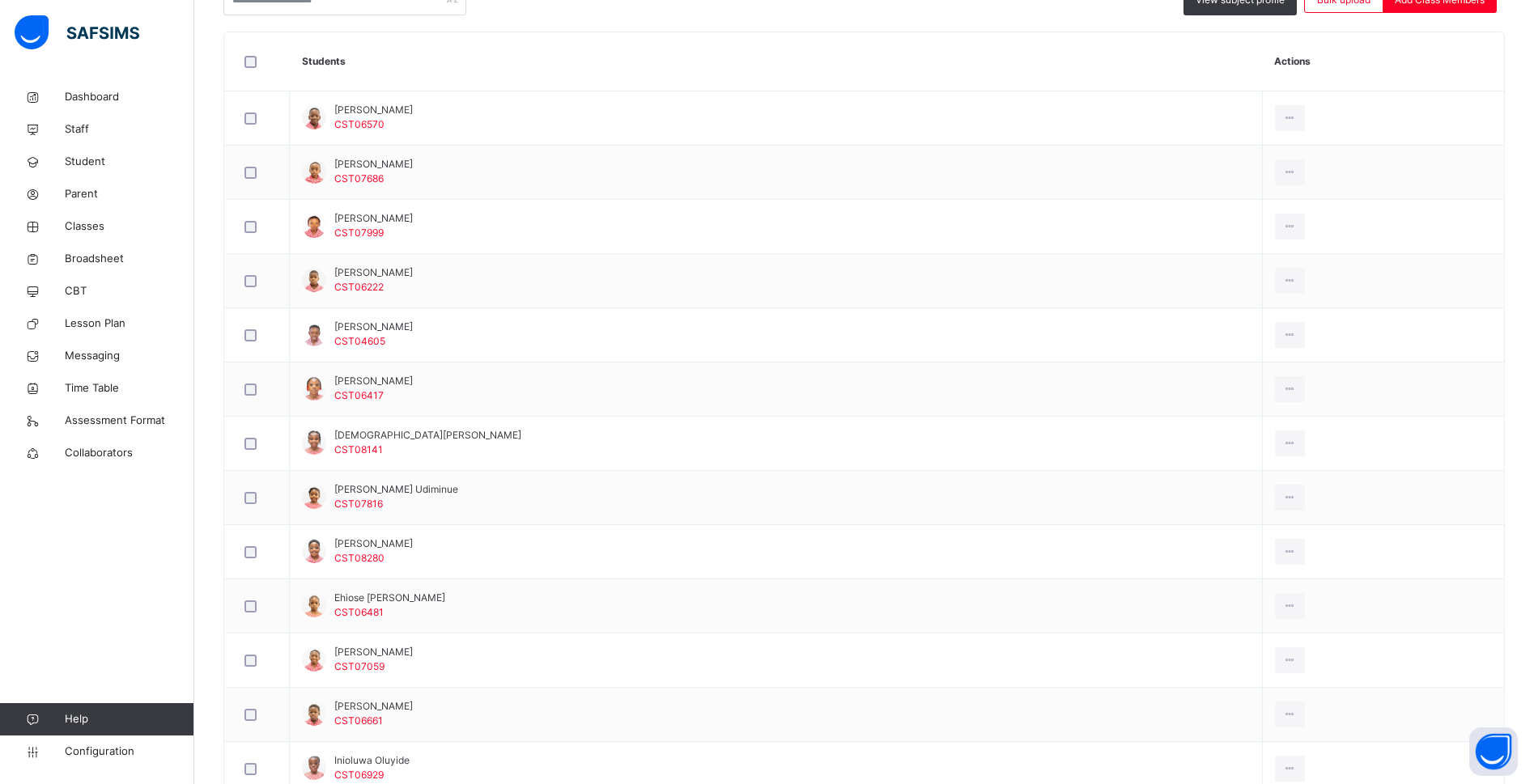
scroll to position [0, 0]
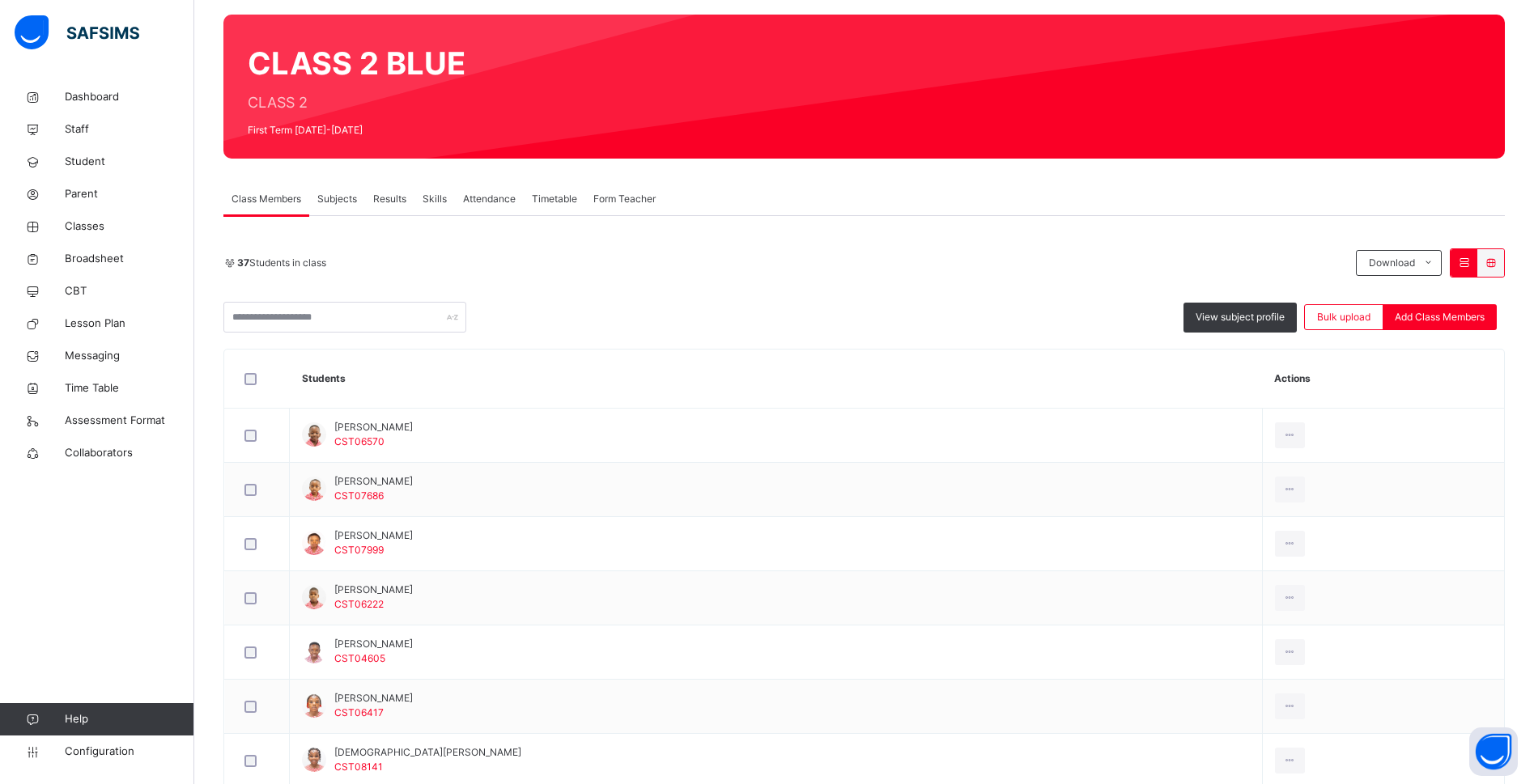
drag, startPoint x: 332, startPoint y: 258, endPoint x: 237, endPoint y: 270, distance: 95.8
click at [237, 270] on div "37 Students in class Download Pdf Report Excel Report" at bounding box center [864, 262] width 1282 height 29
click at [673, 269] on div "37 Students in class" at bounding box center [785, 262] width 1124 height 14
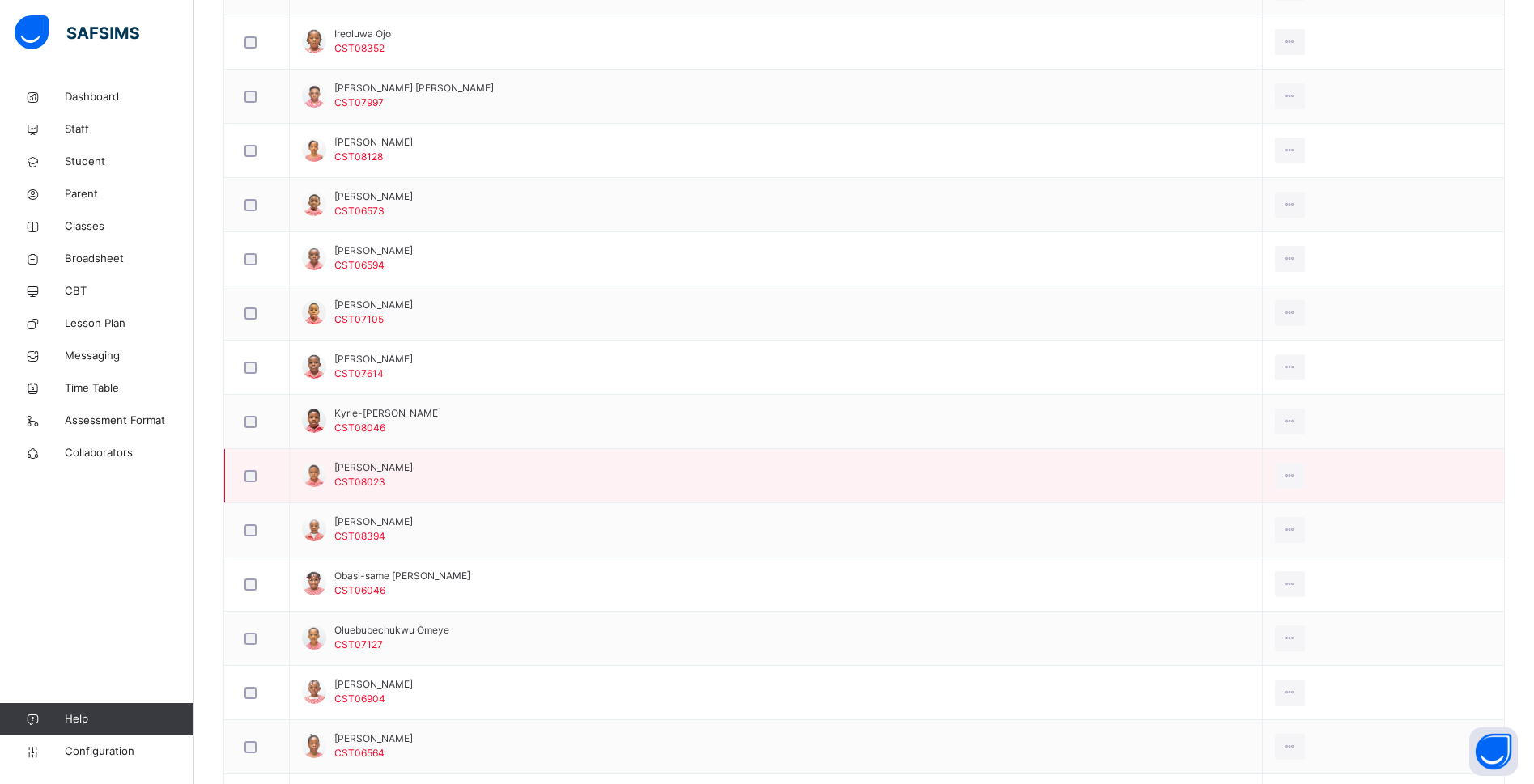
scroll to position [1841, 0]
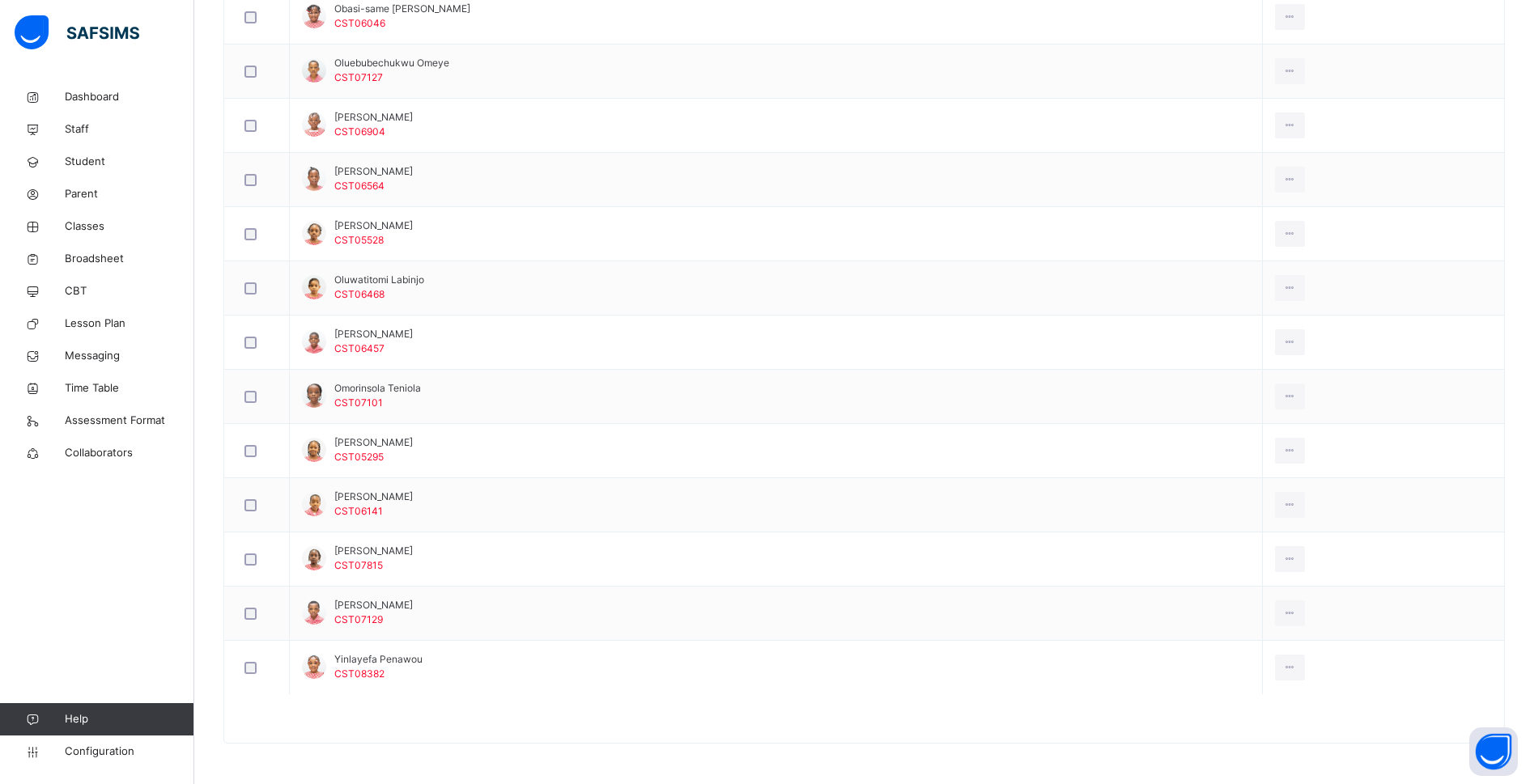
click at [1004, 740] on div at bounding box center [864, 727] width 1280 height 32
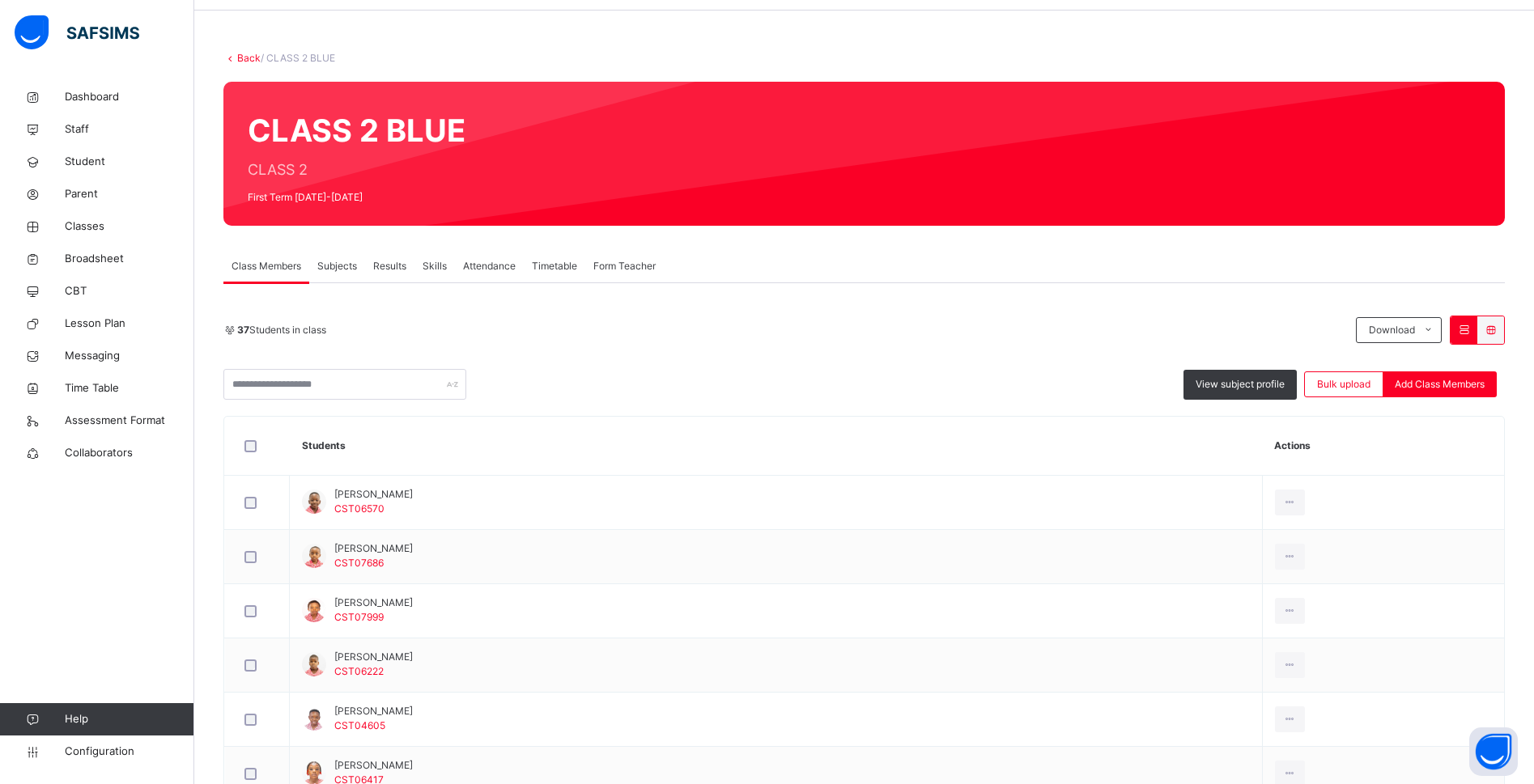
scroll to position [42, 0]
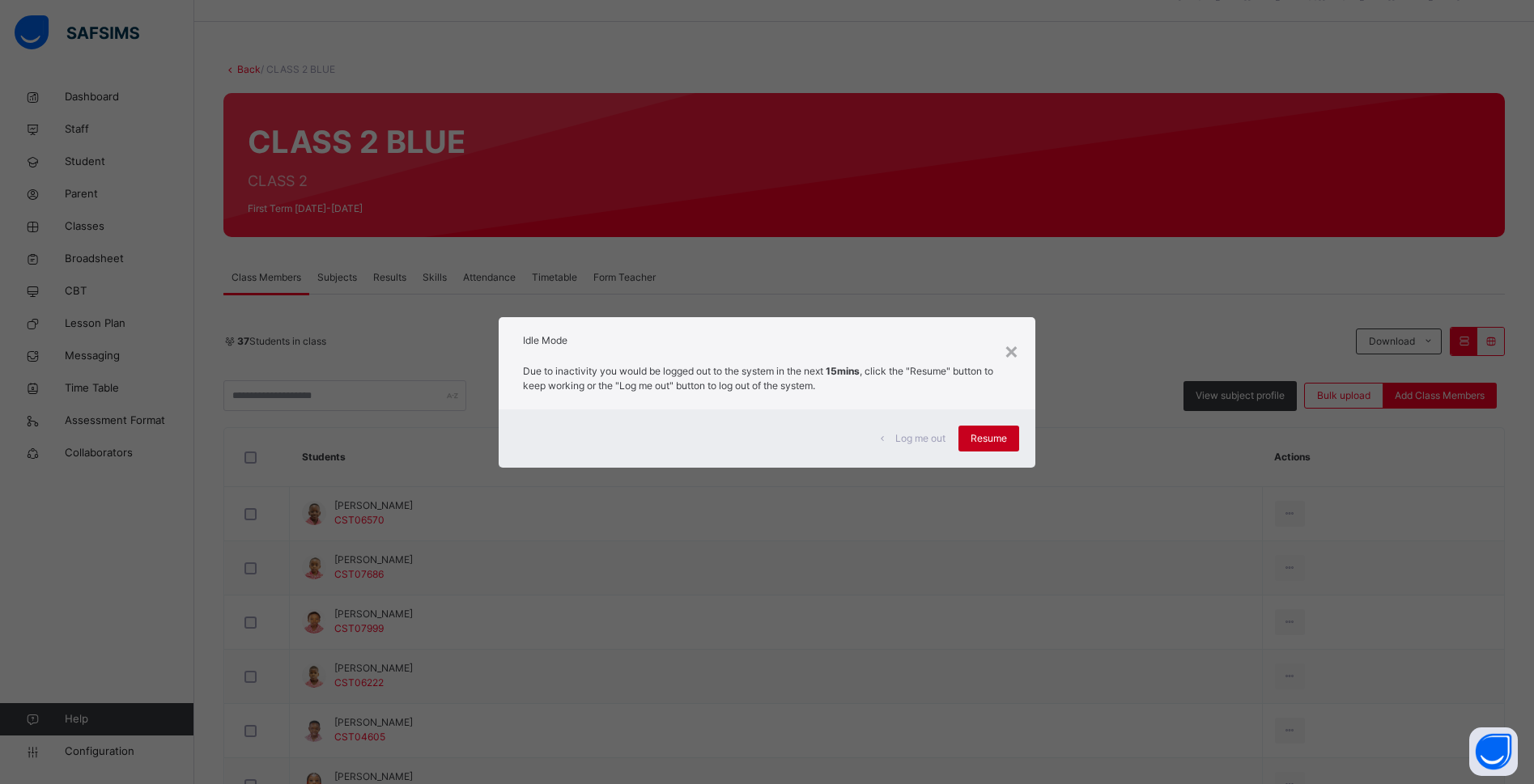
click at [982, 434] on span "Resume" at bounding box center [989, 438] width 37 height 14
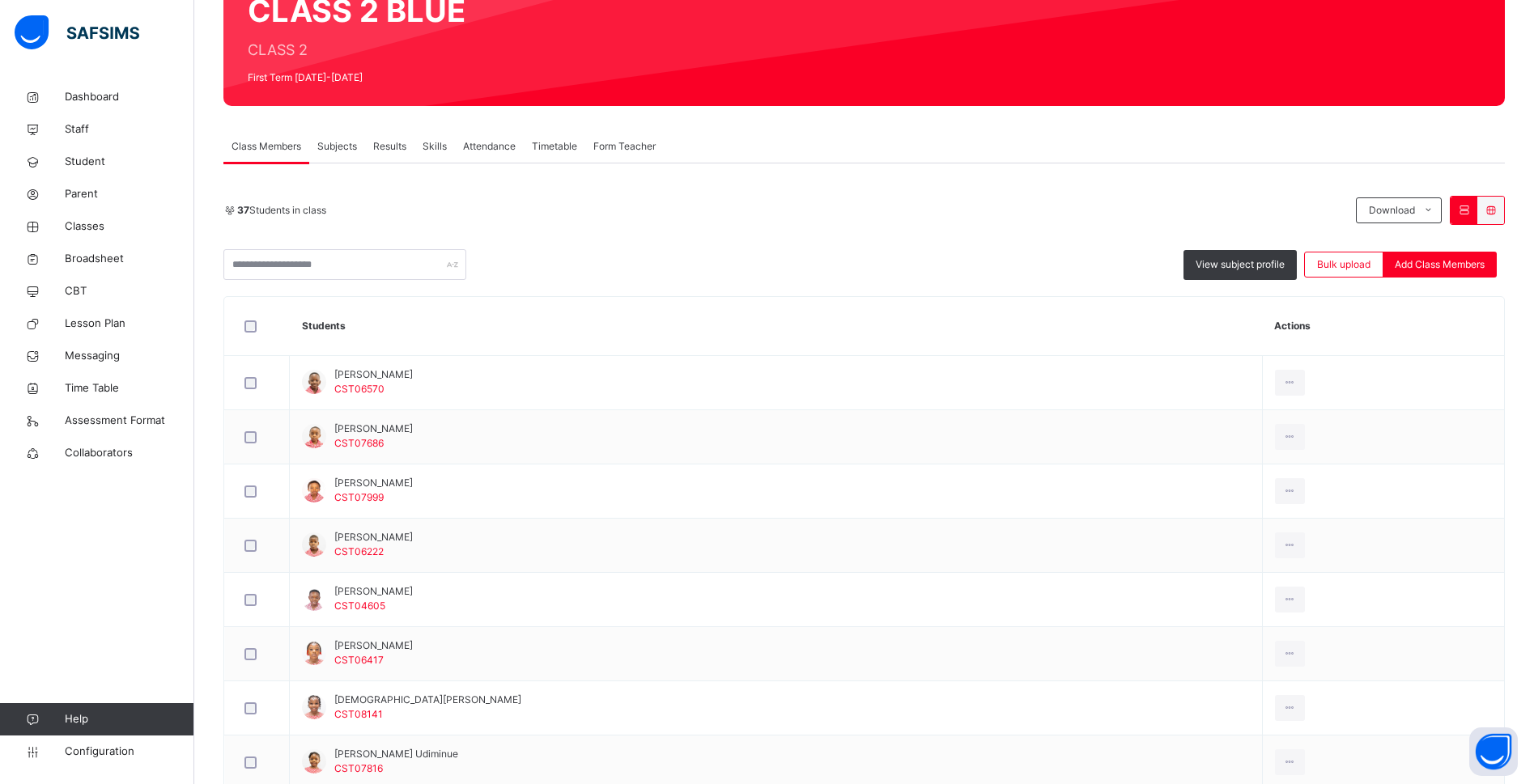
scroll to position [0, 0]
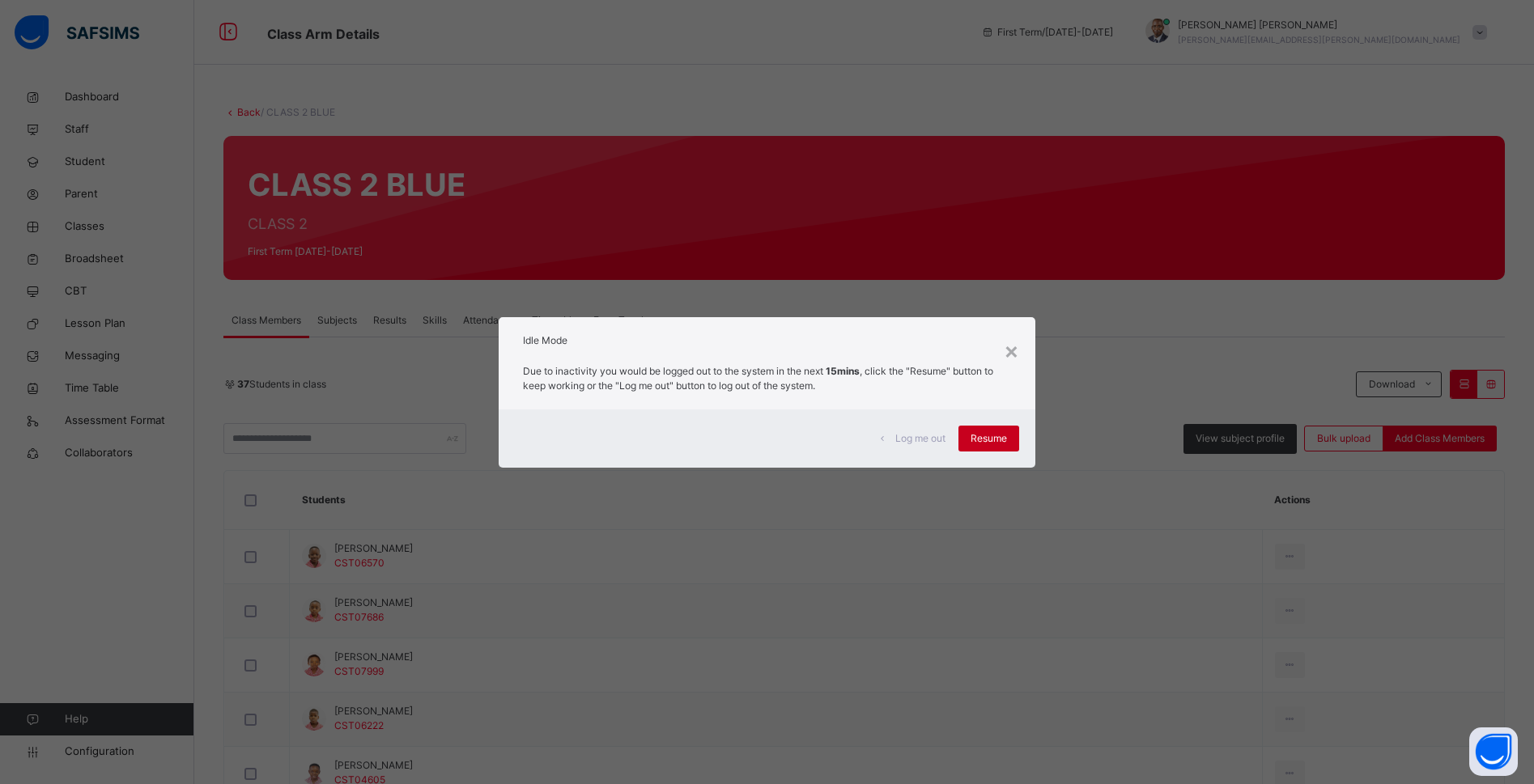
click at [993, 437] on span "Resume" at bounding box center [989, 438] width 37 height 14
